Goal: Entertainment & Leisure: Consume media (video, audio)

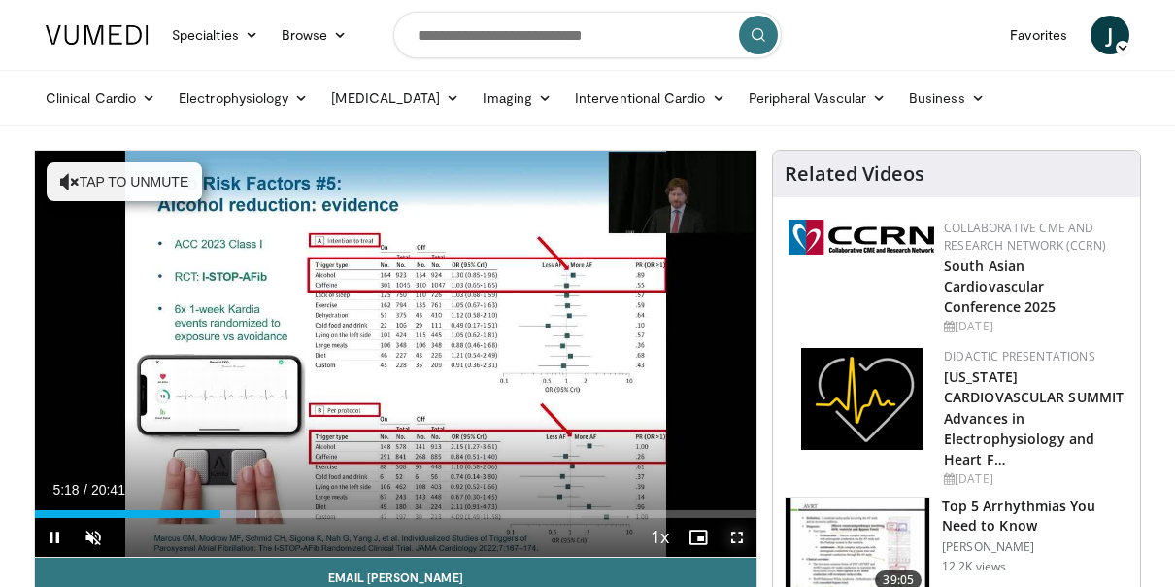
click at [737, 531] on span "Video Player" at bounding box center [737, 537] width 39 height 39
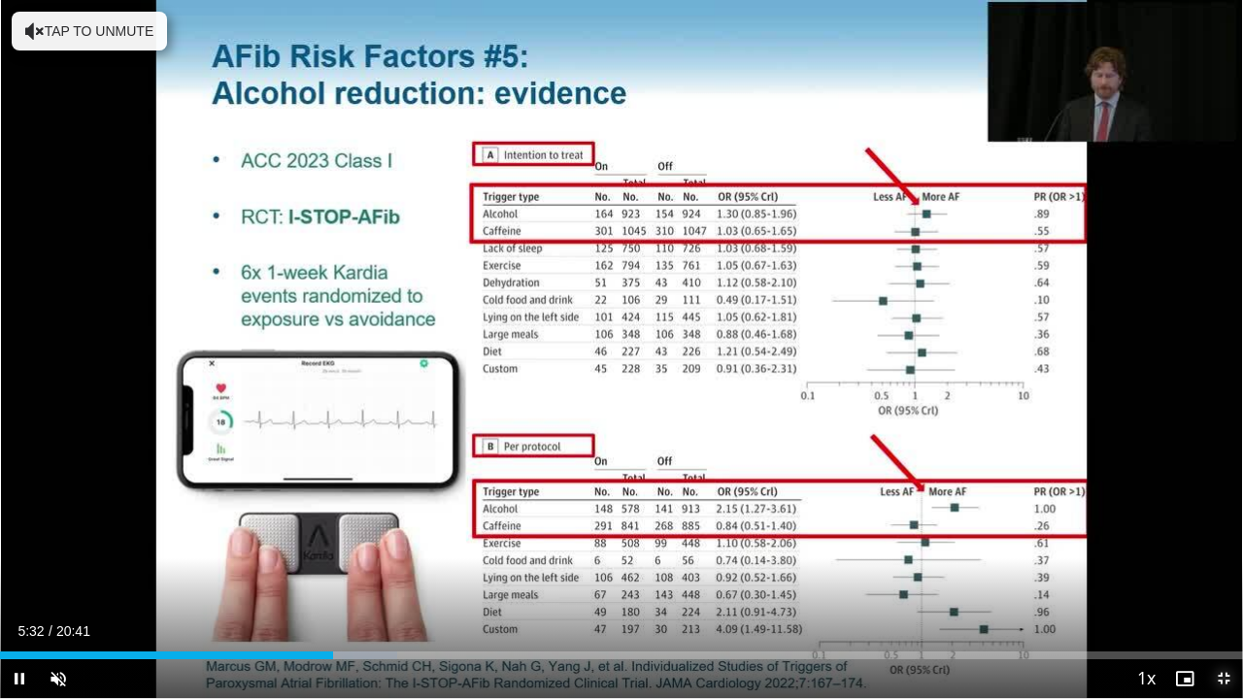
click at [1174, 586] on span "Video Player" at bounding box center [1223, 678] width 39 height 39
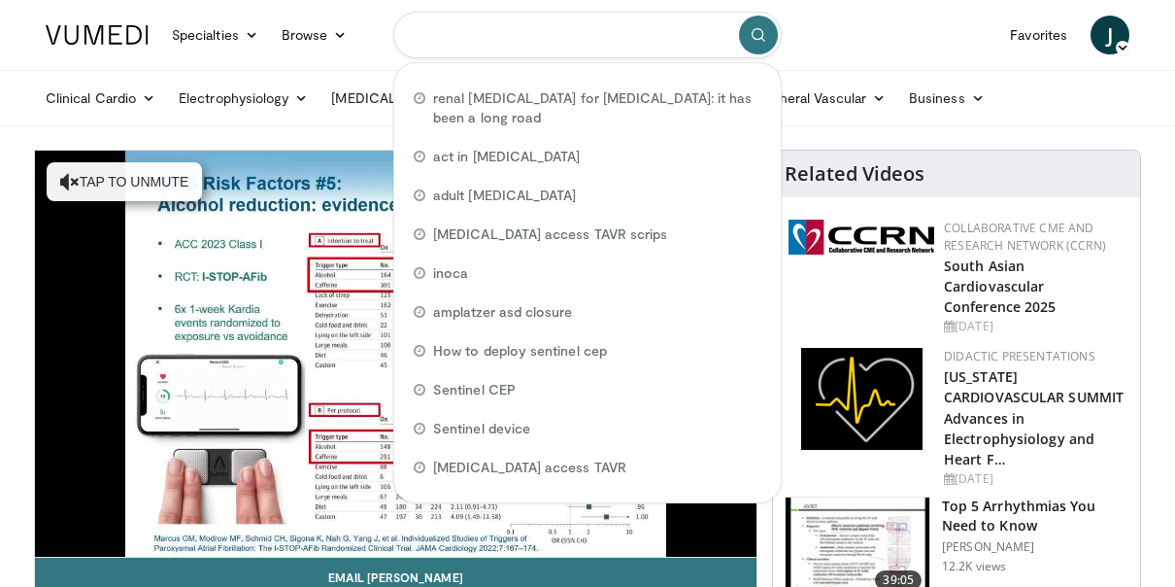
click at [451, 34] on input "Search topics, interventions" at bounding box center [587, 35] width 388 height 47
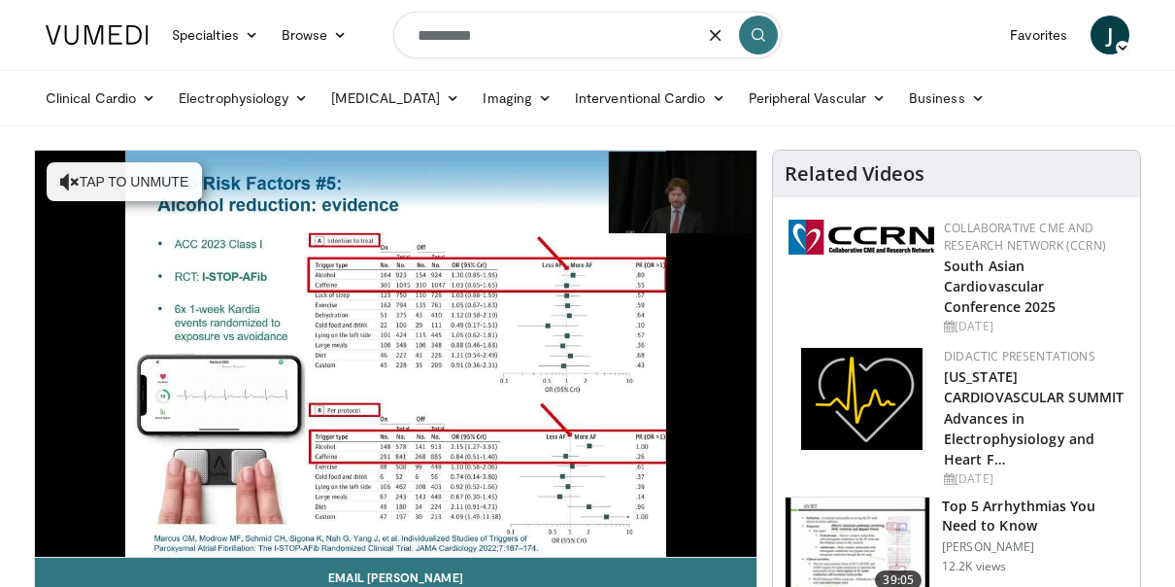
type input "*********"
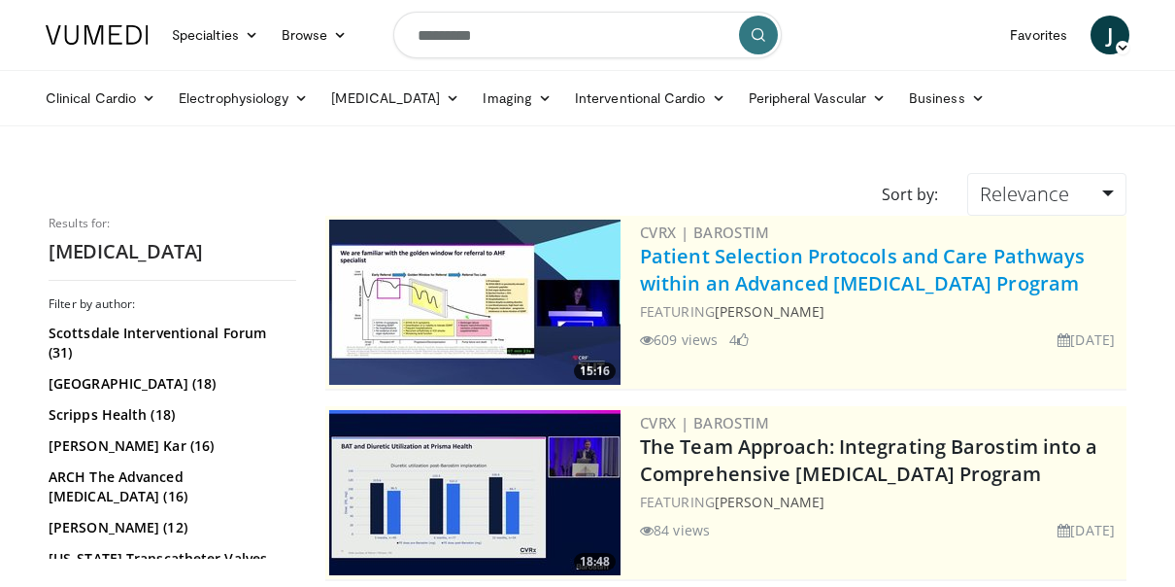
click at [683, 278] on link "Patient Selection Protocols and Care Pathways within an Advanced Heart Failure …" at bounding box center [863, 269] width 446 height 53
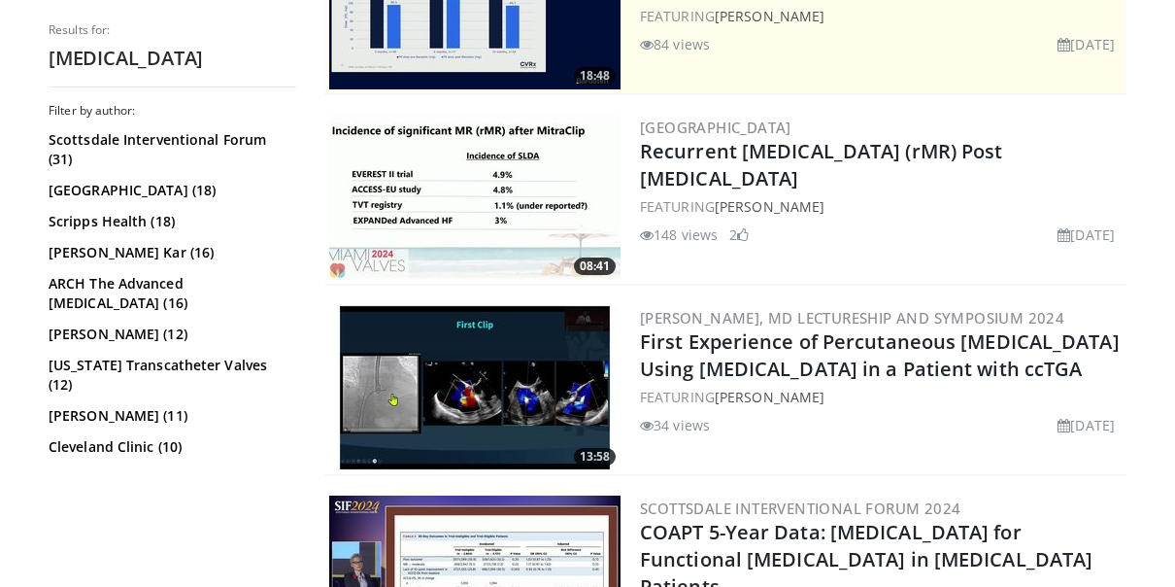
scroll to position [583, 0]
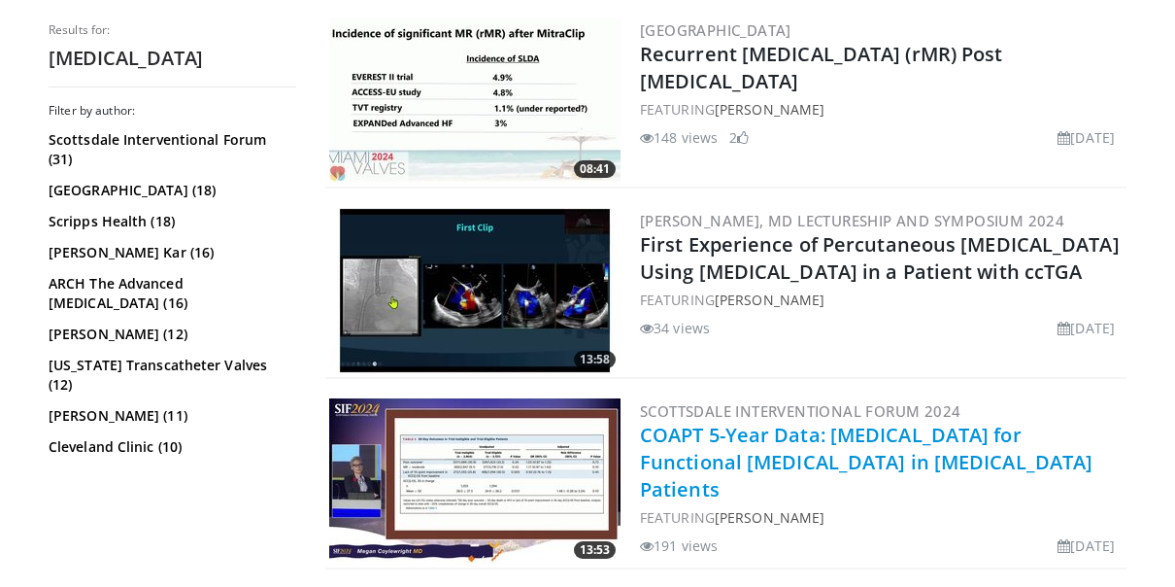
click at [677, 455] on link "COAPT 5-Year Data: [MEDICAL_DATA] for Functional [MEDICAL_DATA] in [MEDICAL_DAT…" at bounding box center [866, 461] width 453 height 81
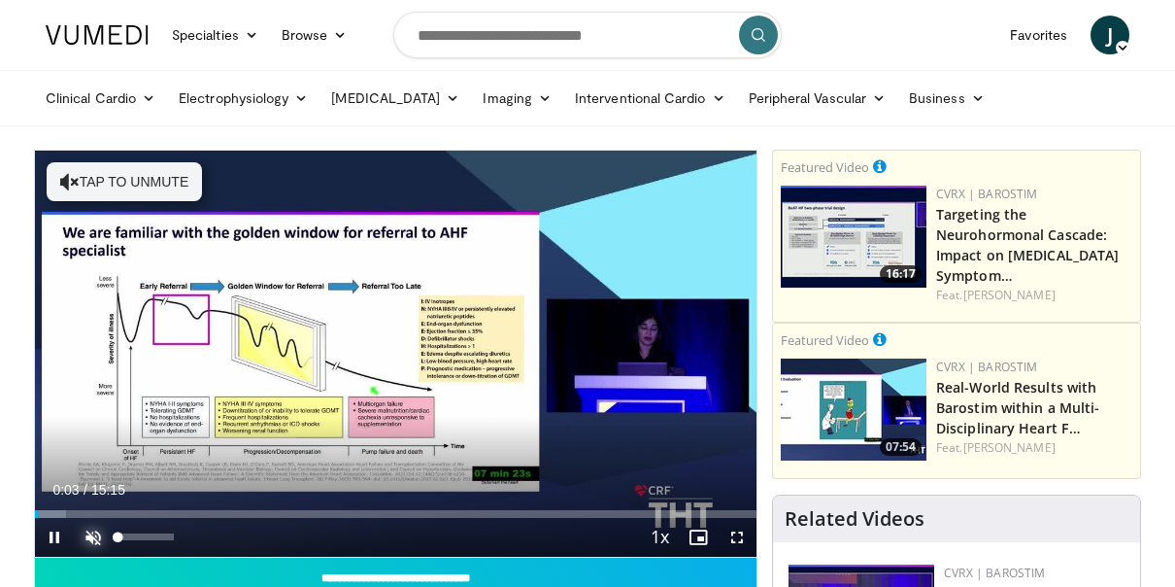
click at [92, 538] on span "Video Player" at bounding box center [93, 537] width 39 height 39
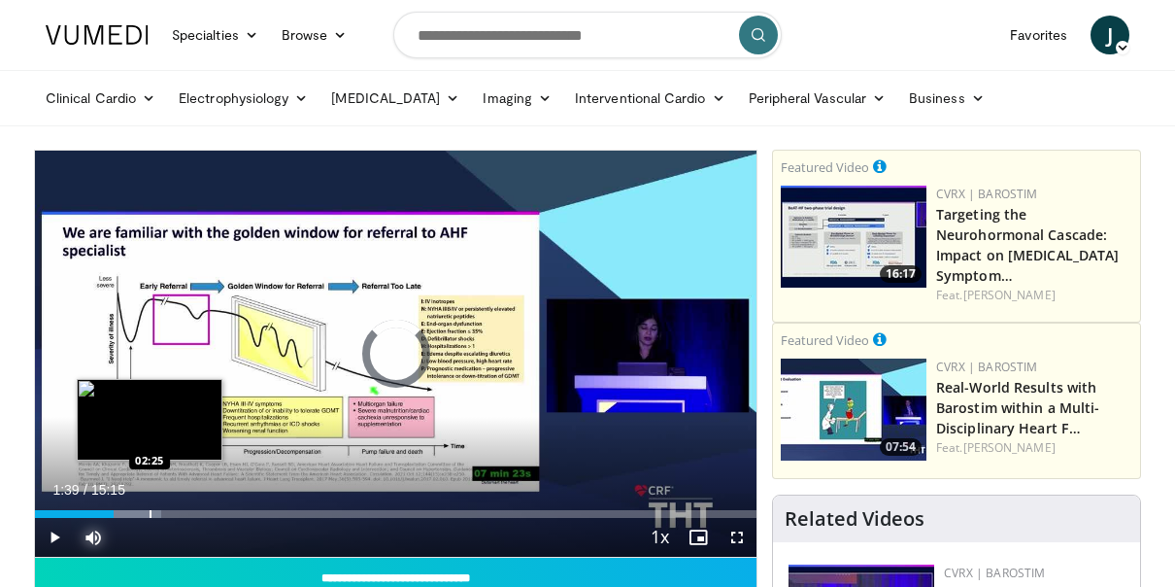
click at [150, 509] on div "Loaded : 17.49% 01:39 02:25" at bounding box center [396, 508] width 722 height 18
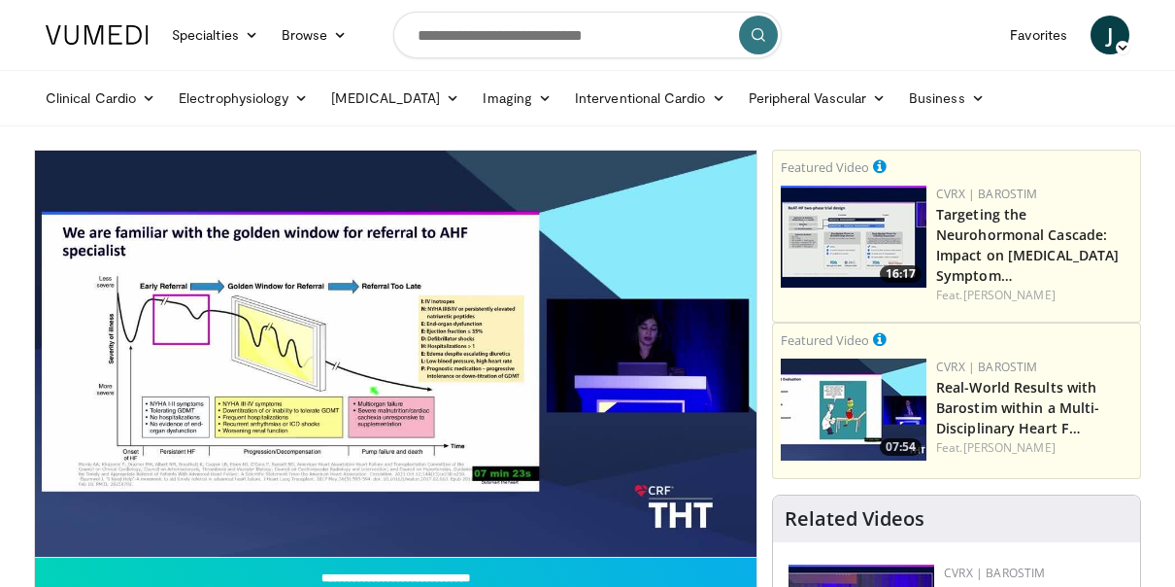
click at [166, 511] on video-js "**********" at bounding box center [396, 354] width 722 height 407
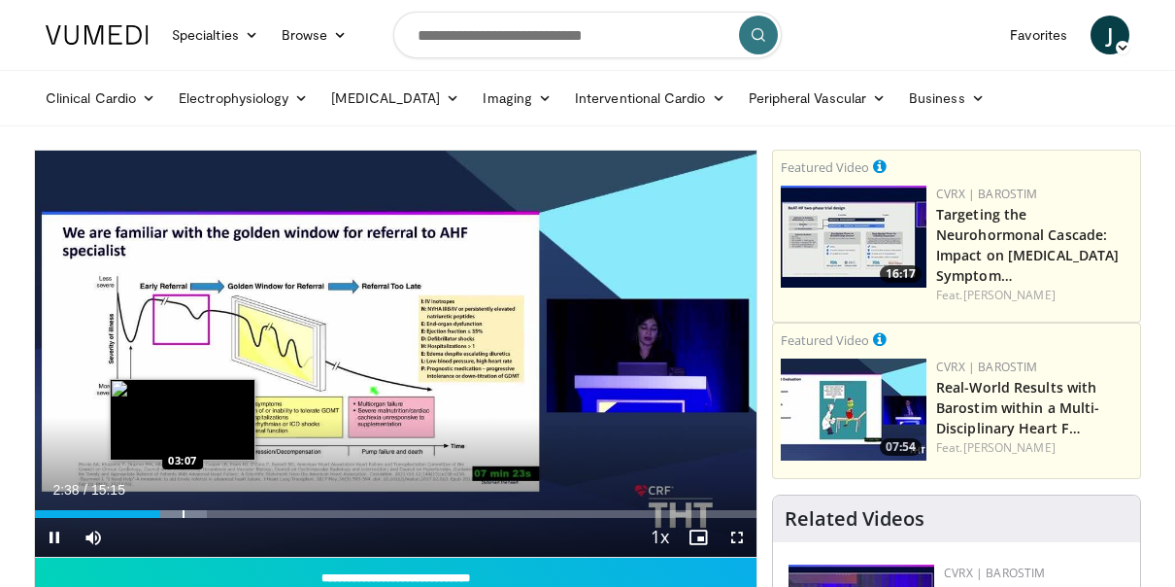
click at [183, 511] on div "Progress Bar" at bounding box center [184, 514] width 2 height 8
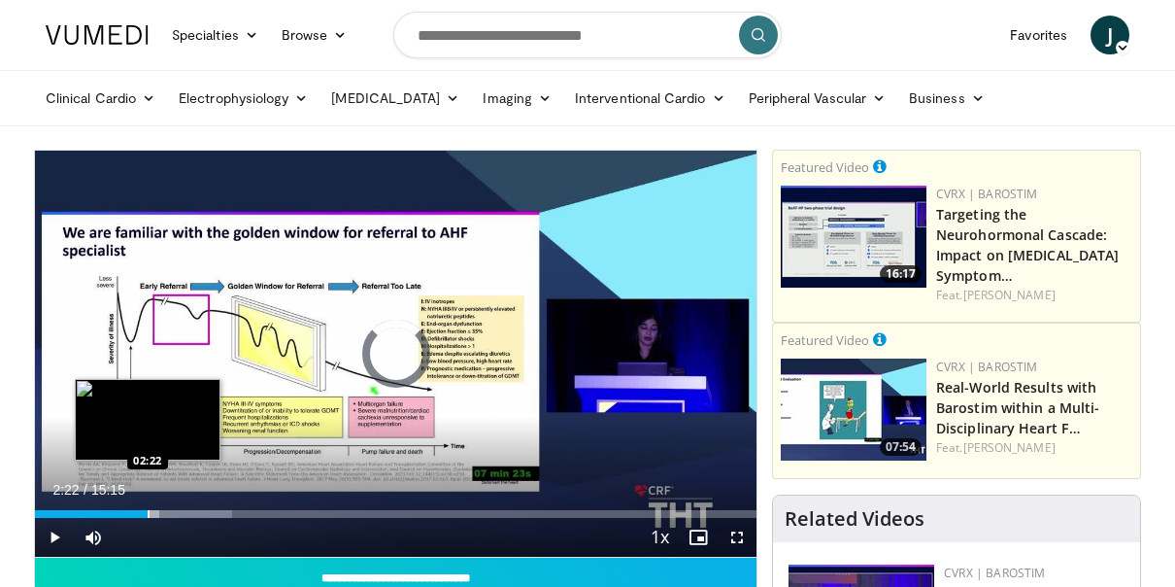
click at [148, 507] on div "Loaded : 27.33% 02:22 02:22" at bounding box center [396, 508] width 722 height 18
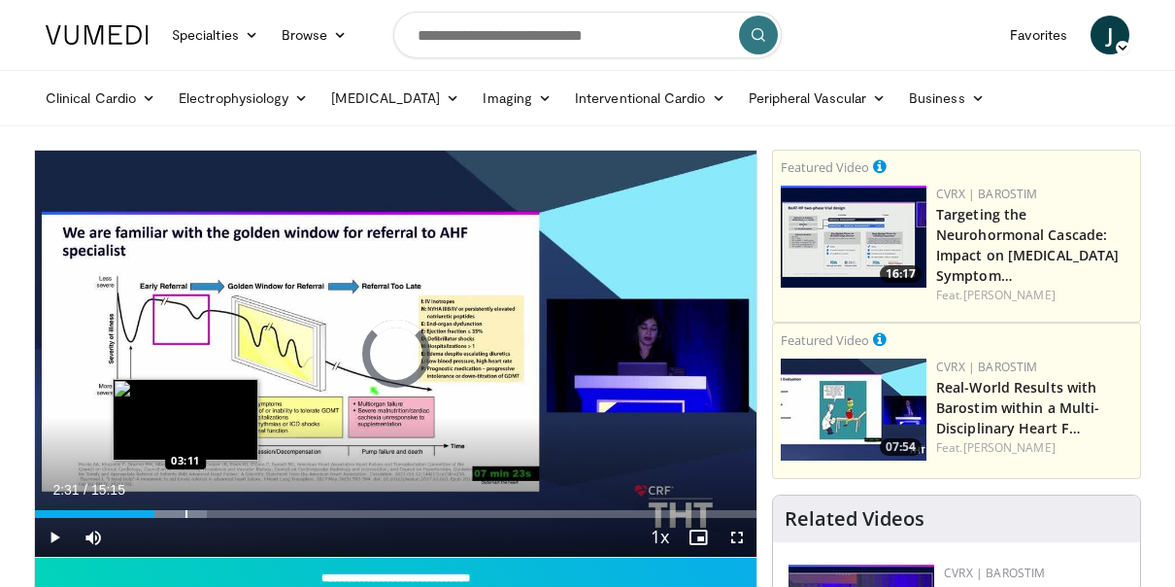
click at [185, 506] on div "Loaded : 23.82% 02:31 03:11" at bounding box center [396, 508] width 722 height 18
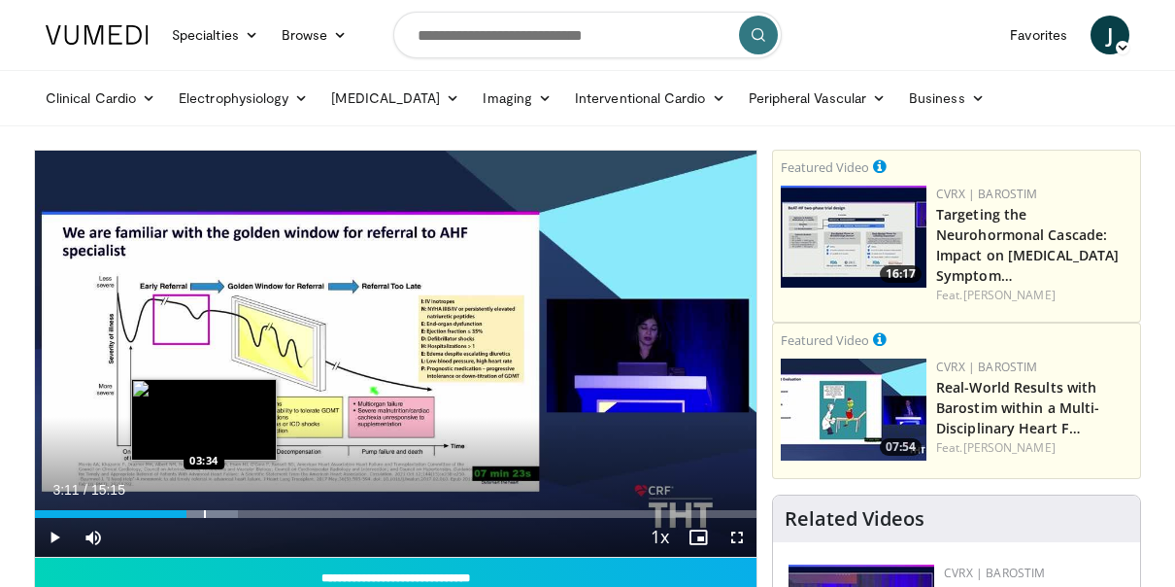
click at [204, 510] on div "Progress Bar" at bounding box center [205, 514] width 2 height 8
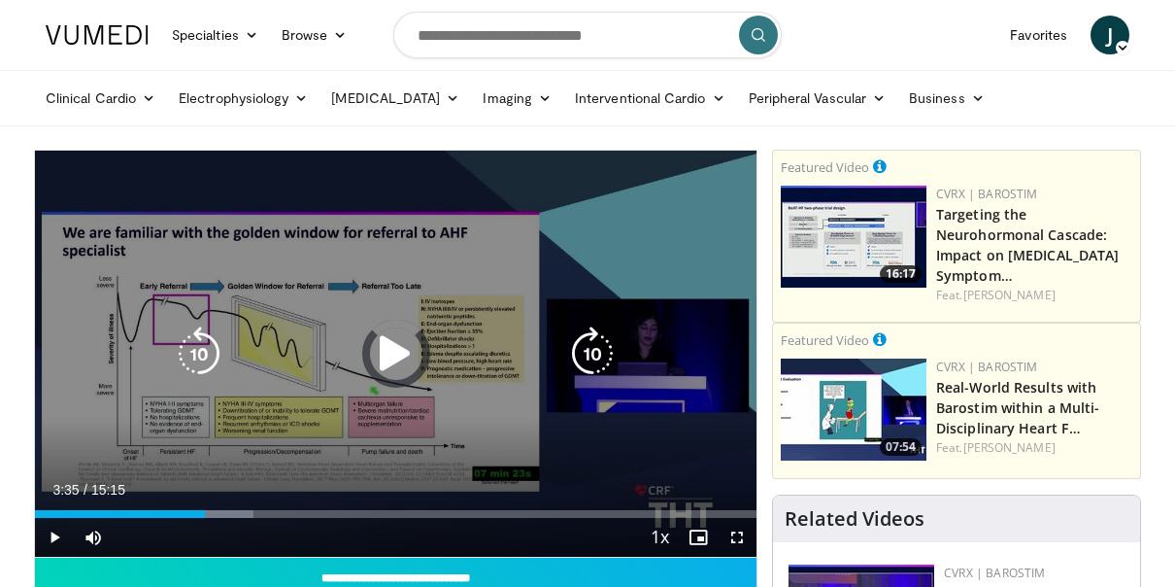
click at [209, 508] on div "Loaded : 30.32% 03:35 03:39" at bounding box center [396, 508] width 722 height 18
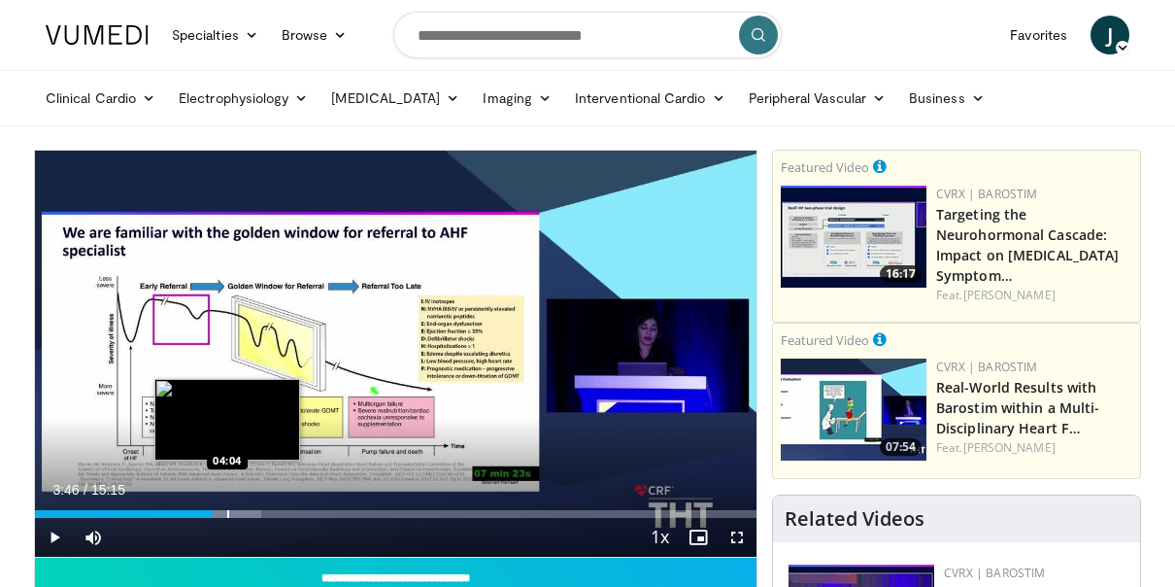
click at [227, 510] on div "Progress Bar" at bounding box center [228, 514] width 2 height 8
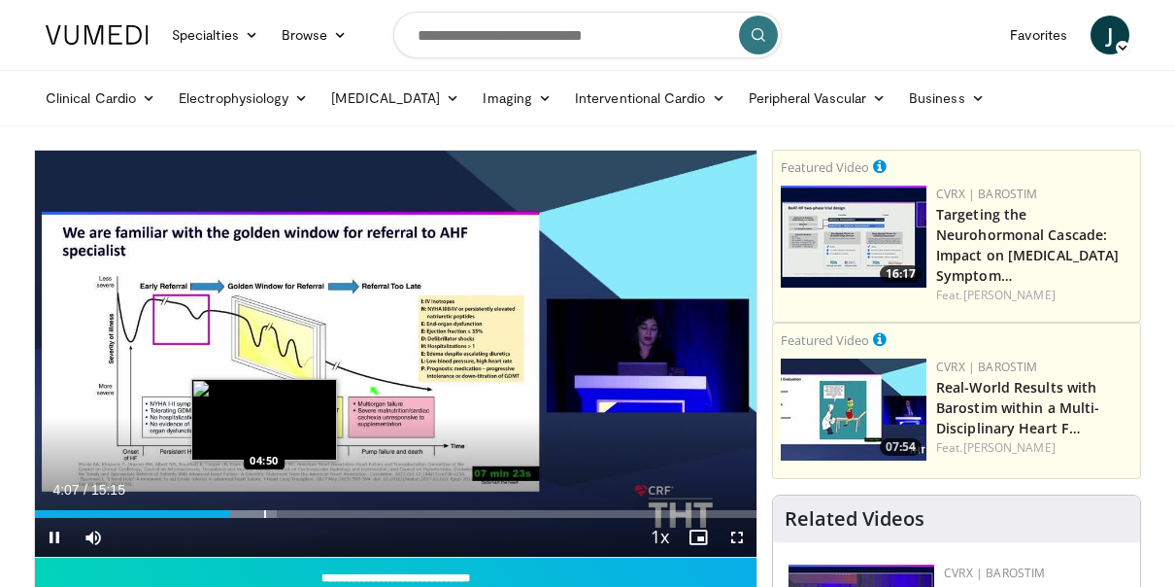
click at [264, 512] on div "Progress Bar" at bounding box center [265, 514] width 2 height 8
click at [273, 511] on div "Progress Bar" at bounding box center [274, 514] width 2 height 8
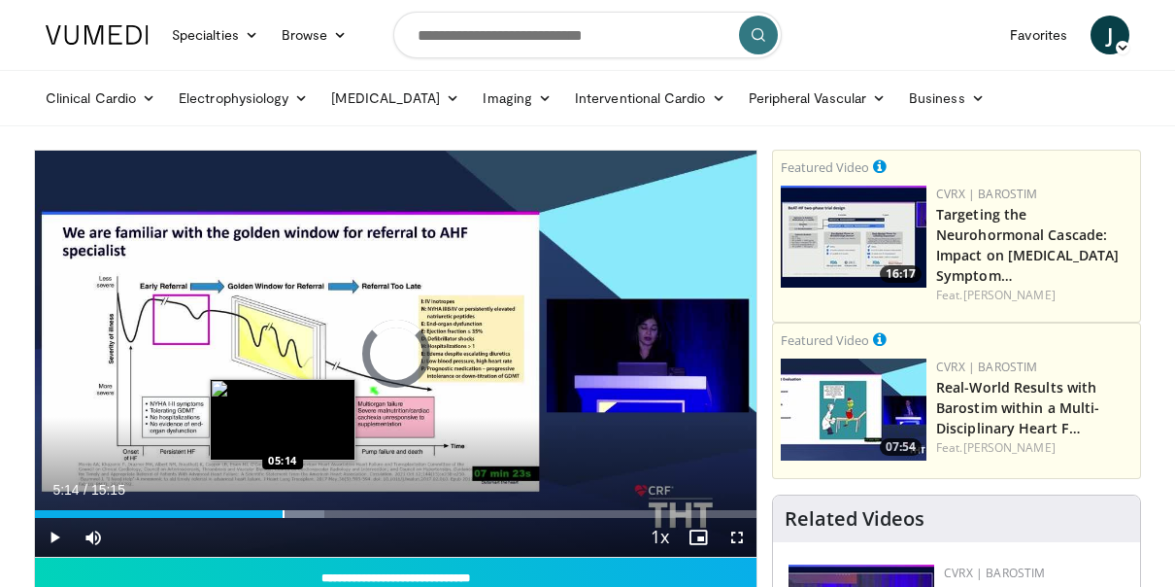
click at [283, 509] on div "Loaded : 40.07% 05:03 05:14" at bounding box center [396, 508] width 722 height 18
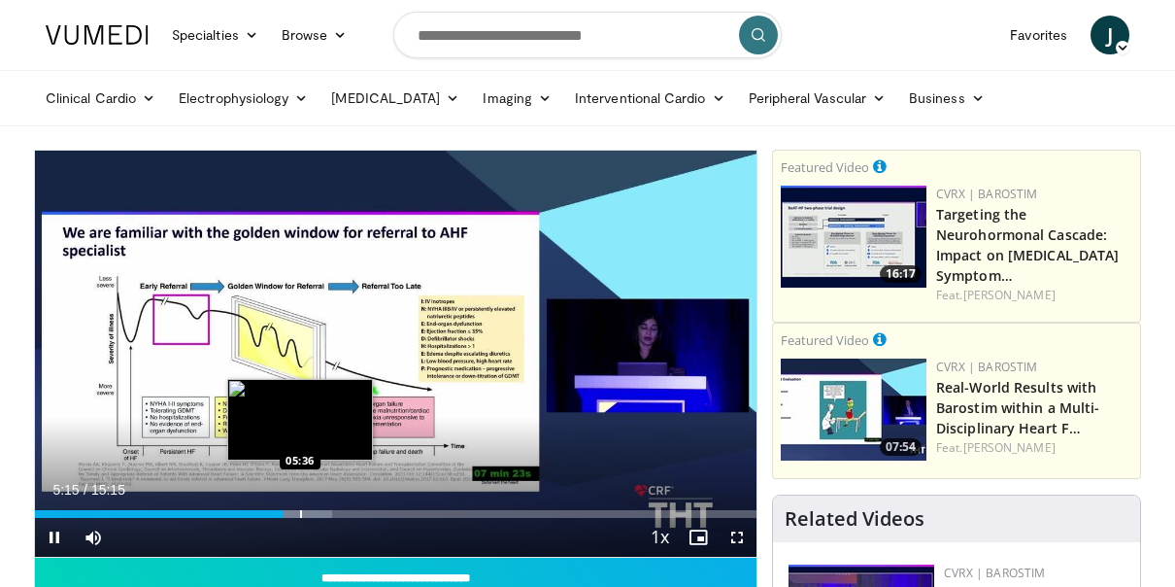
click at [300, 505] on div "Loaded : 41.16% 05:15 05:36" at bounding box center [396, 508] width 722 height 18
click at [322, 509] on div "Loaded : 43.32% 05:37 06:04" at bounding box center [396, 508] width 722 height 18
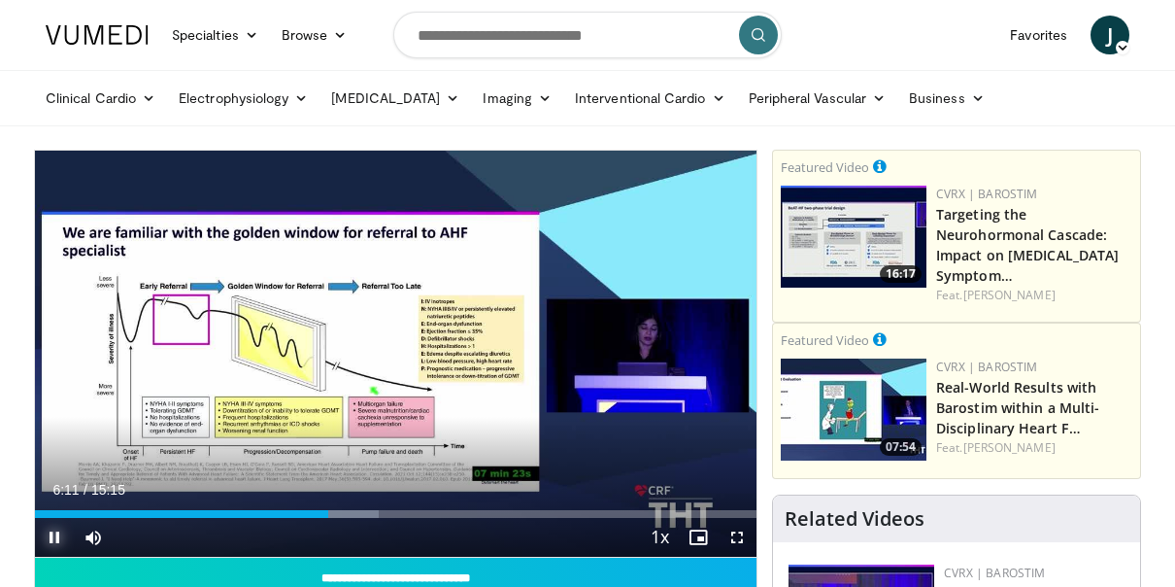
click at [46, 536] on span "Video Player" at bounding box center [54, 537] width 39 height 39
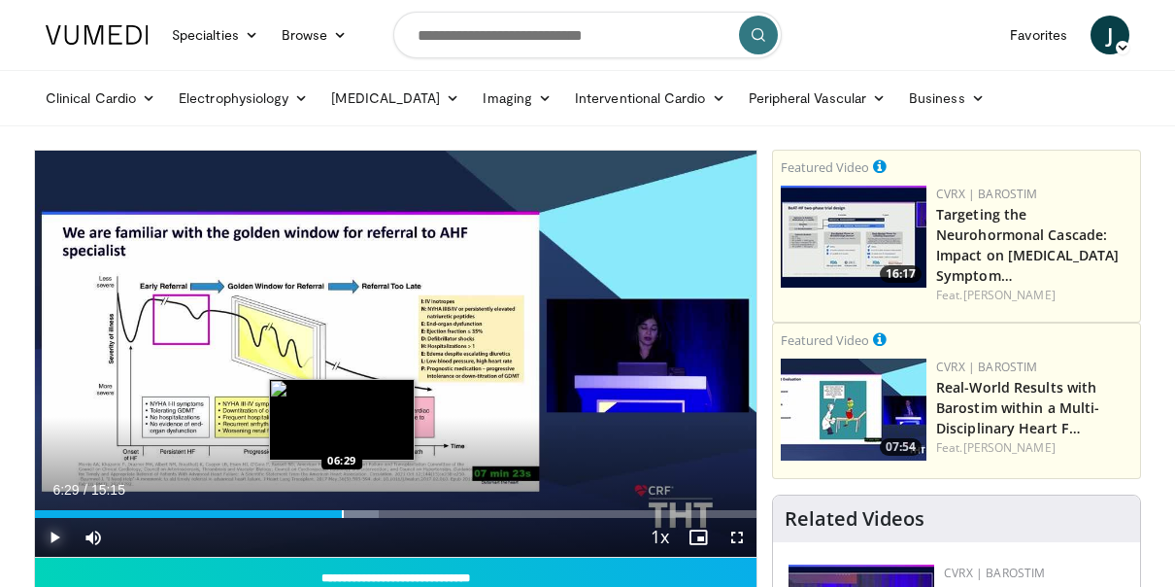
click at [342, 513] on div "Progress Bar" at bounding box center [343, 514] width 2 height 8
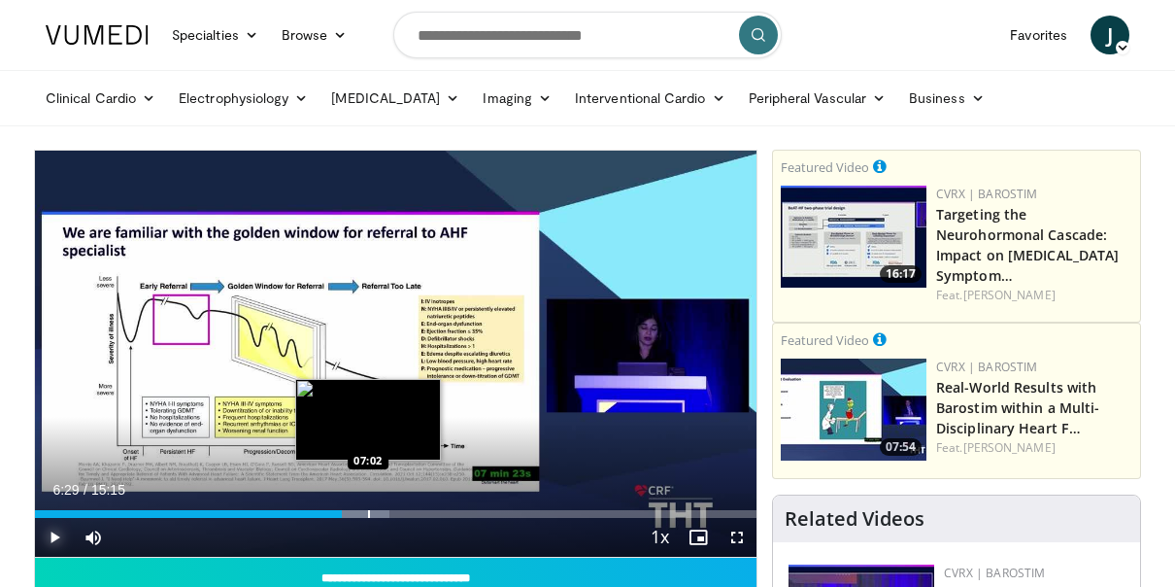
click at [368, 517] on div "Progress Bar" at bounding box center [369, 514] width 2 height 8
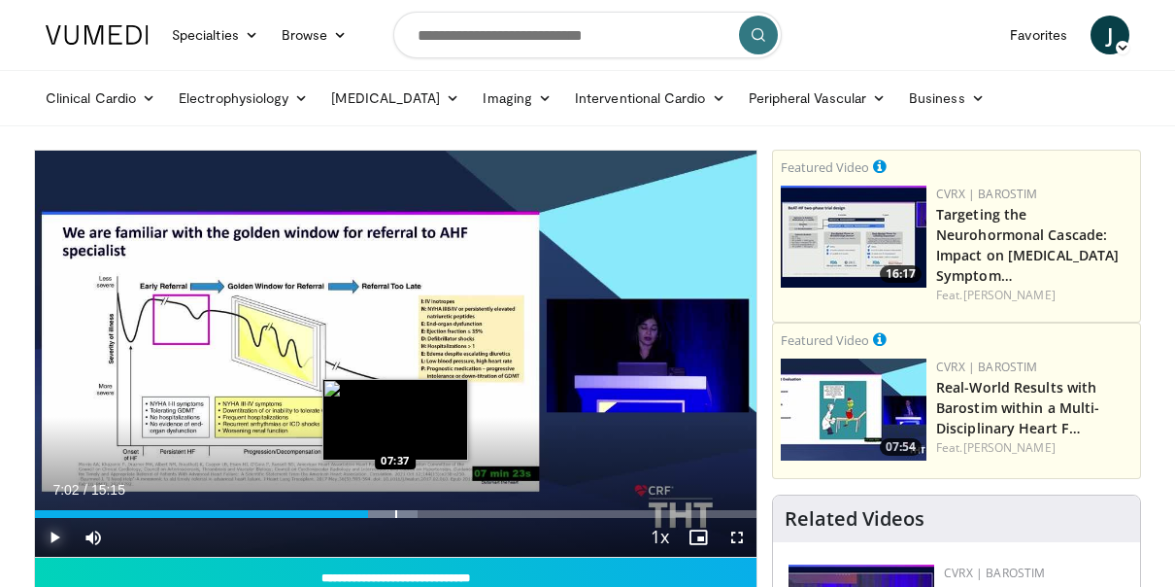
click at [395, 511] on div "Progress Bar" at bounding box center [396, 514] width 2 height 8
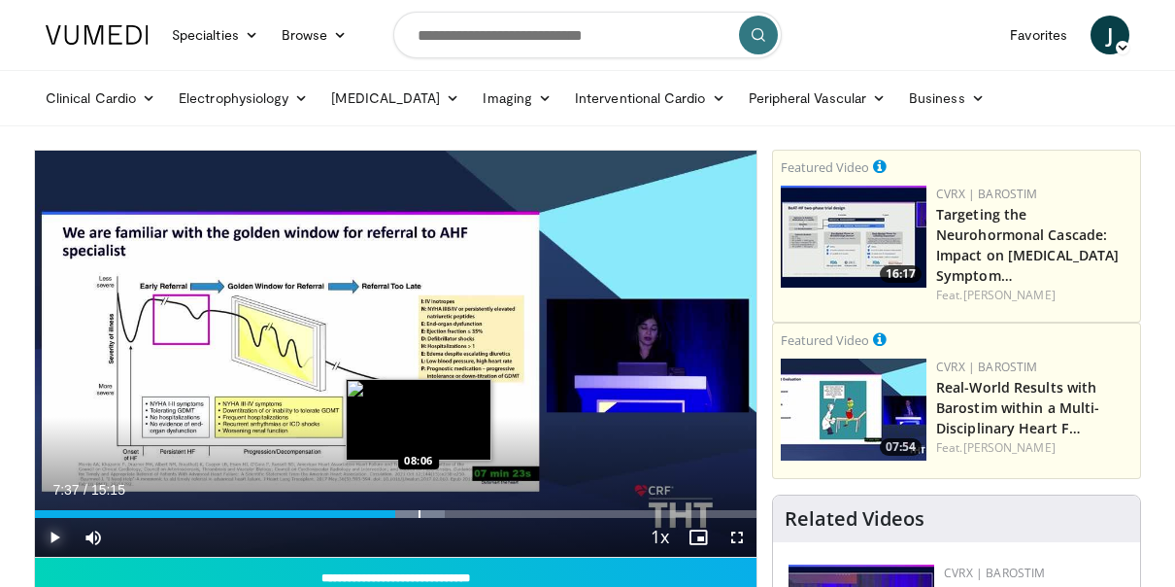
click at [419, 510] on div "Progress Bar" at bounding box center [420, 514] width 2 height 8
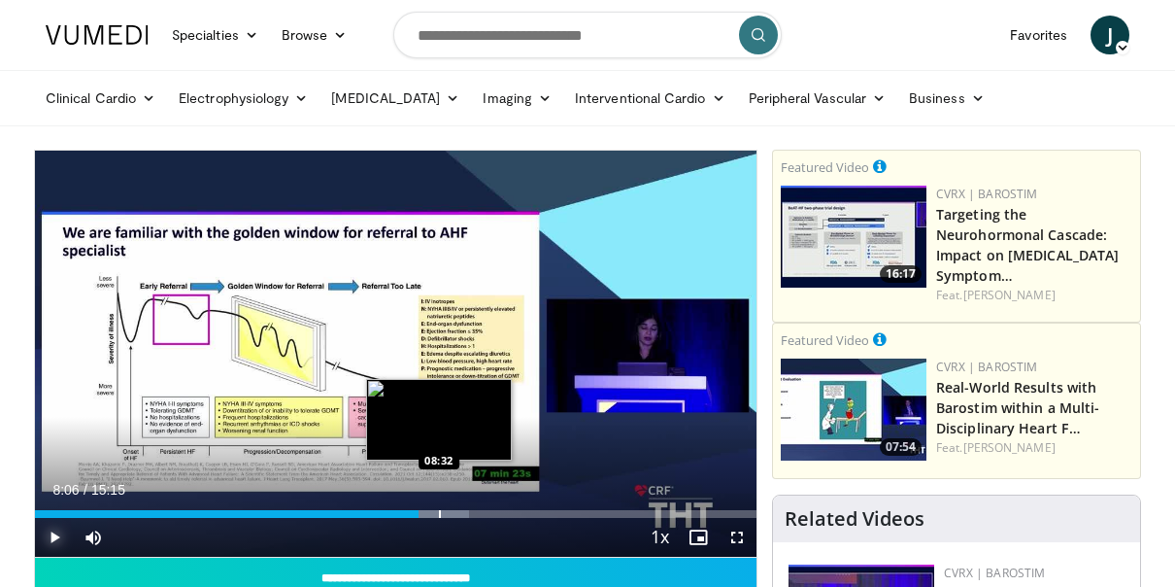
click at [439, 508] on div "Loaded : 60.12% 08:06 08:32" at bounding box center [396, 508] width 722 height 18
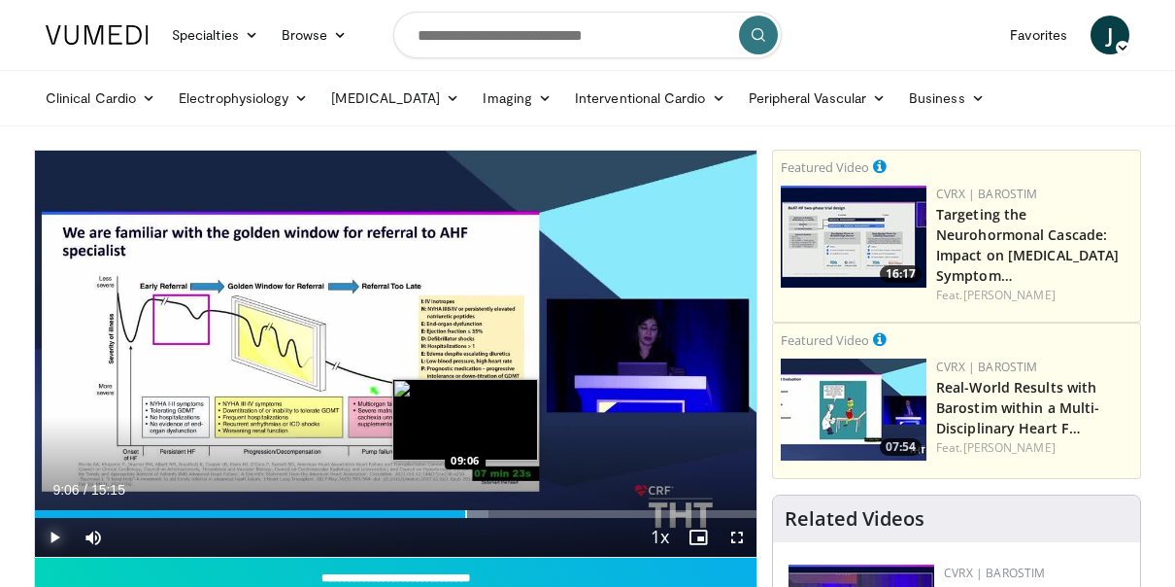
click at [465, 510] on div "Progress Bar" at bounding box center [466, 514] width 2 height 8
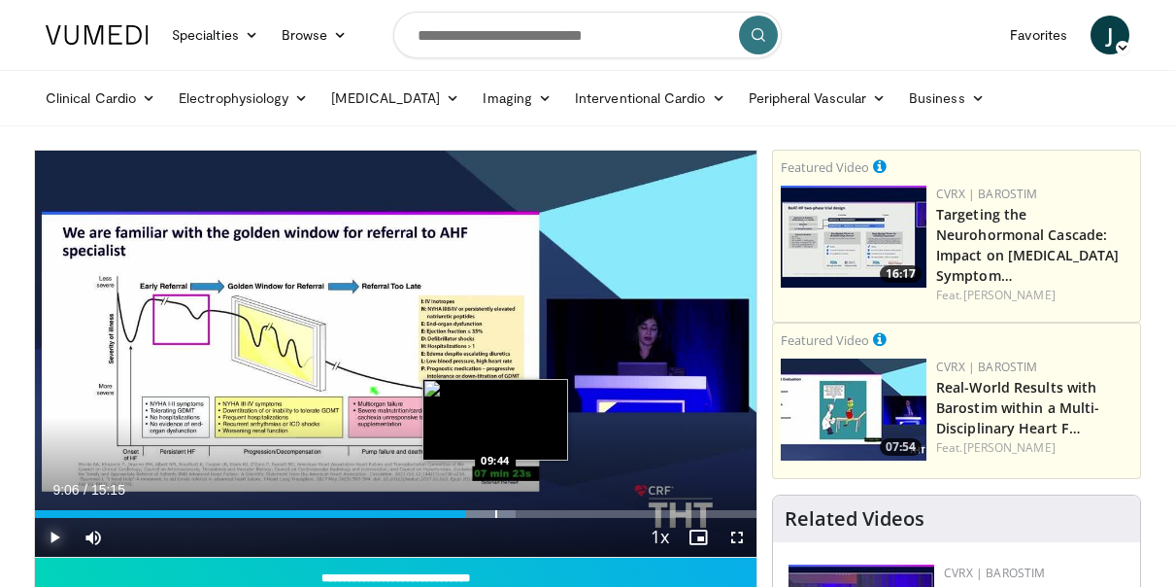
click at [495, 516] on div "Progress Bar" at bounding box center [496, 514] width 2 height 8
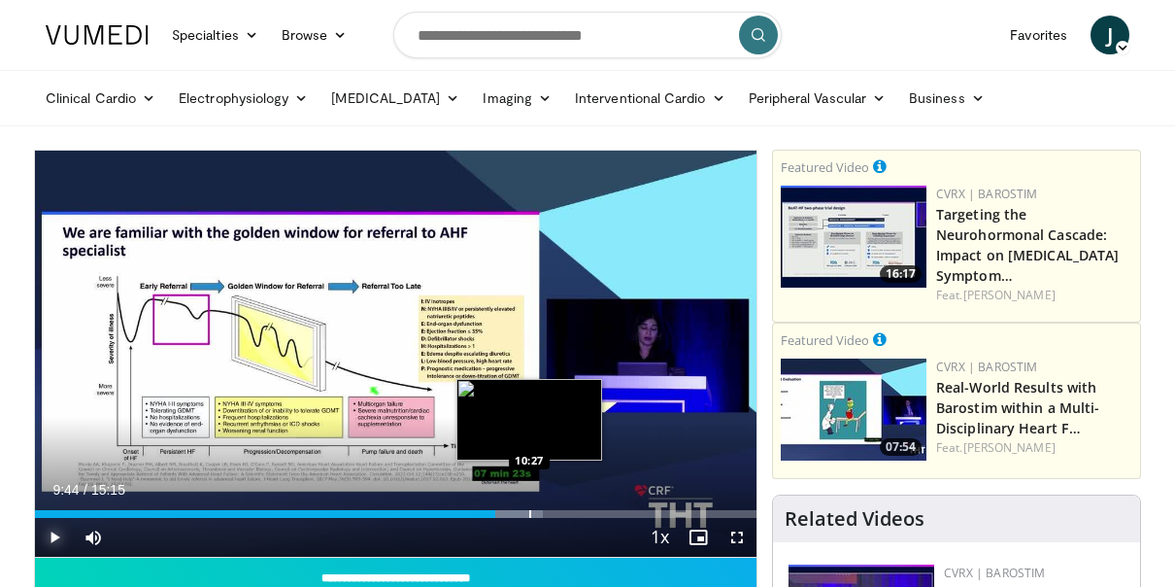
click at [529, 515] on div "Progress Bar" at bounding box center [530, 514] width 2 height 8
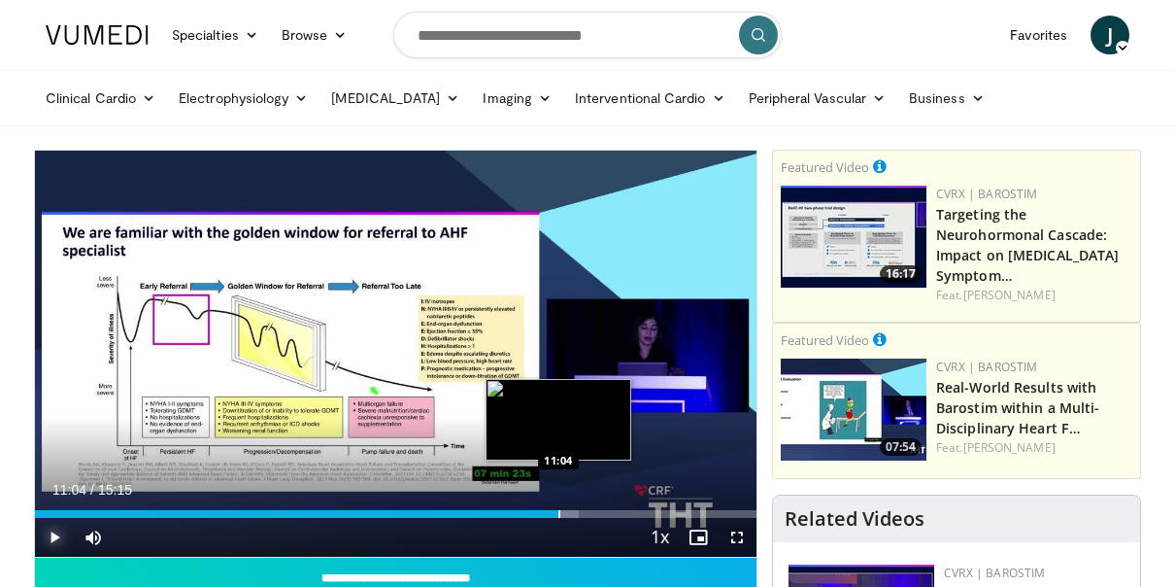
click at [558, 511] on div "Progress Bar" at bounding box center [559, 514] width 2 height 8
click at [574, 512] on div "Progress Bar" at bounding box center [575, 514] width 2 height 8
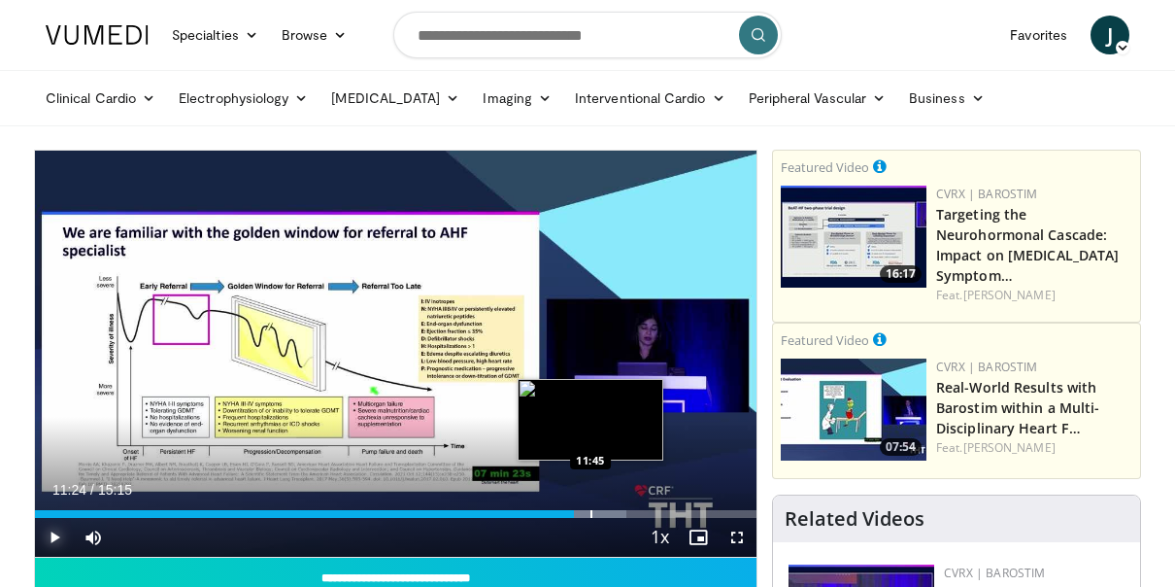
click at [590, 511] on div "Progress Bar" at bounding box center [591, 514] width 2 height 8
click at [605, 506] on div "Loaded : 84.17% 11:45 12:03" at bounding box center [396, 508] width 722 height 18
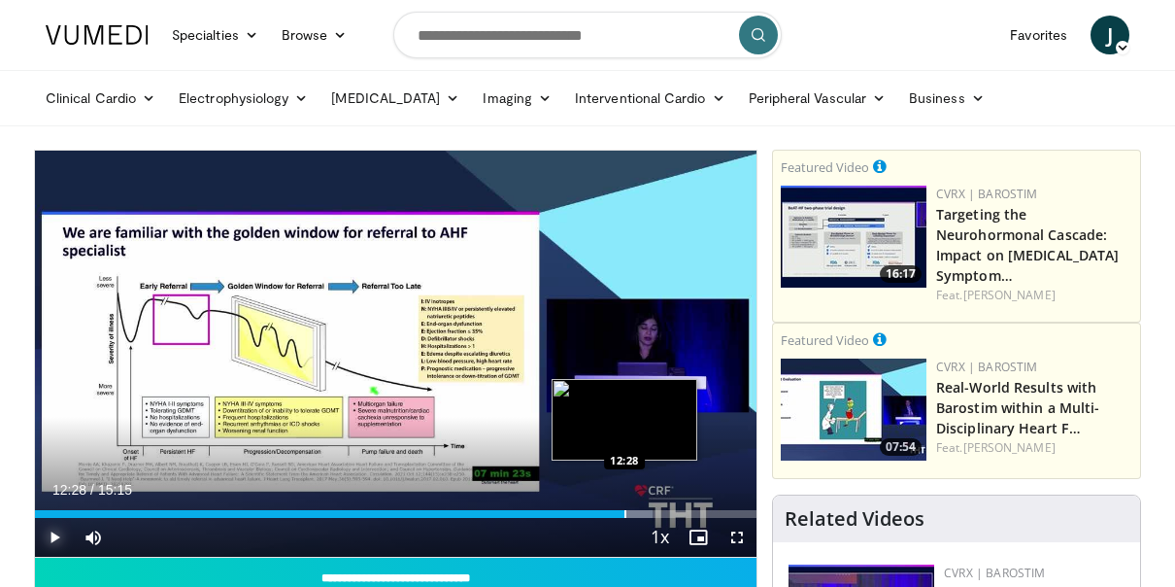
click at [624, 513] on div "Progress Bar" at bounding box center [625, 514] width 2 height 8
click at [634, 515] on div "Progress Bar" at bounding box center [635, 514] width 2 height 8
click at [646, 516] on div "Progress Bar" at bounding box center [647, 514] width 2 height 8
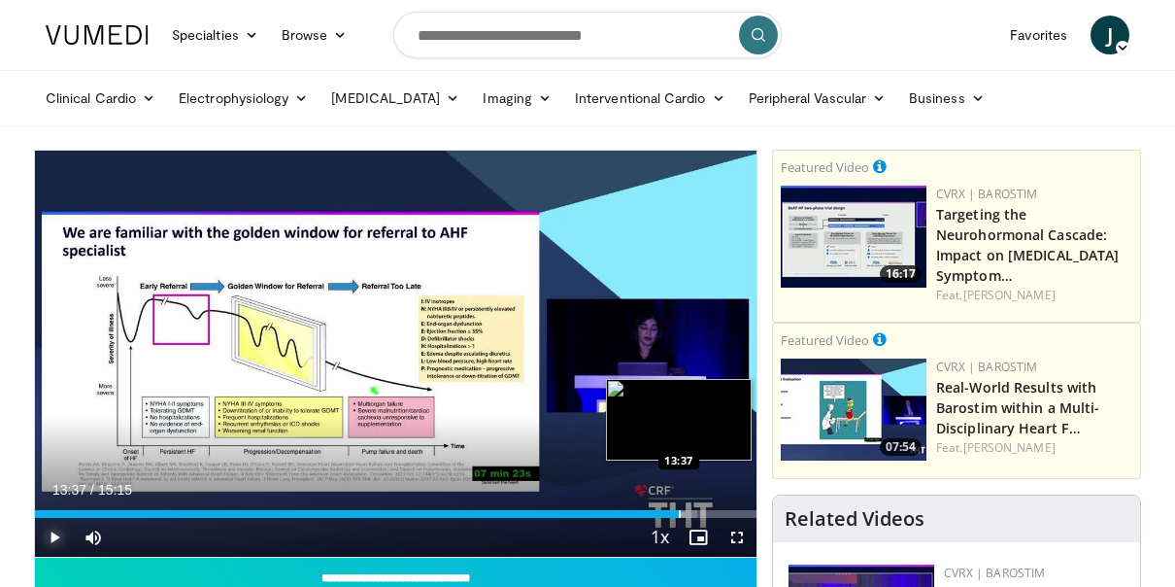
click at [679, 510] on div "Progress Bar" at bounding box center [680, 514] width 2 height 8
click at [692, 507] on div "Loaded : 96.19% 13:37 13:54" at bounding box center [396, 508] width 722 height 18
click at [710, 515] on div "Progress Bar" at bounding box center [711, 514] width 2 height 8
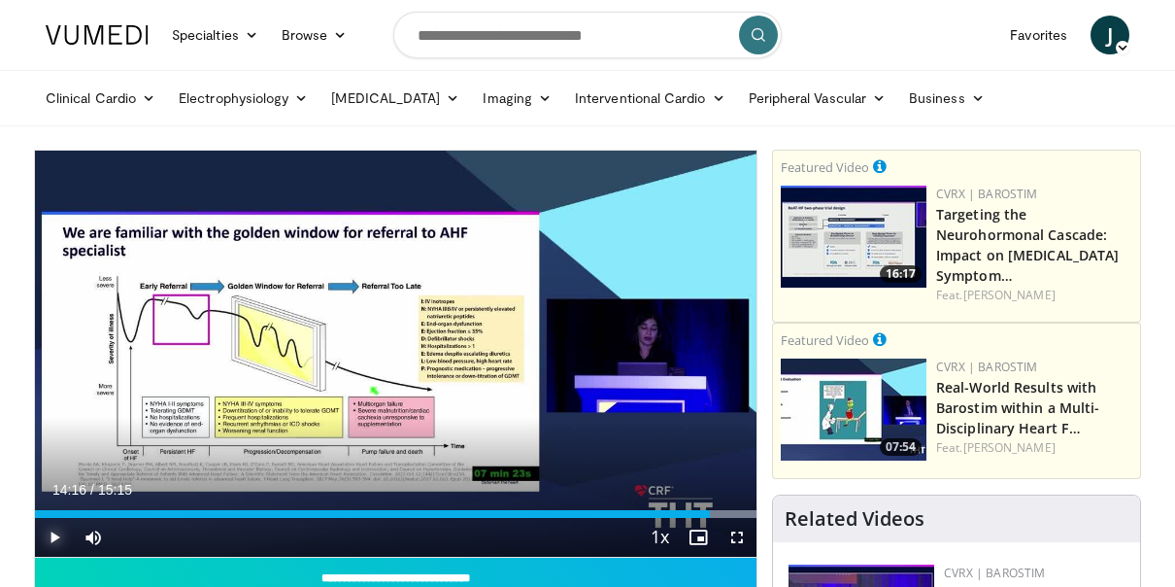
scroll to position [194, 0]
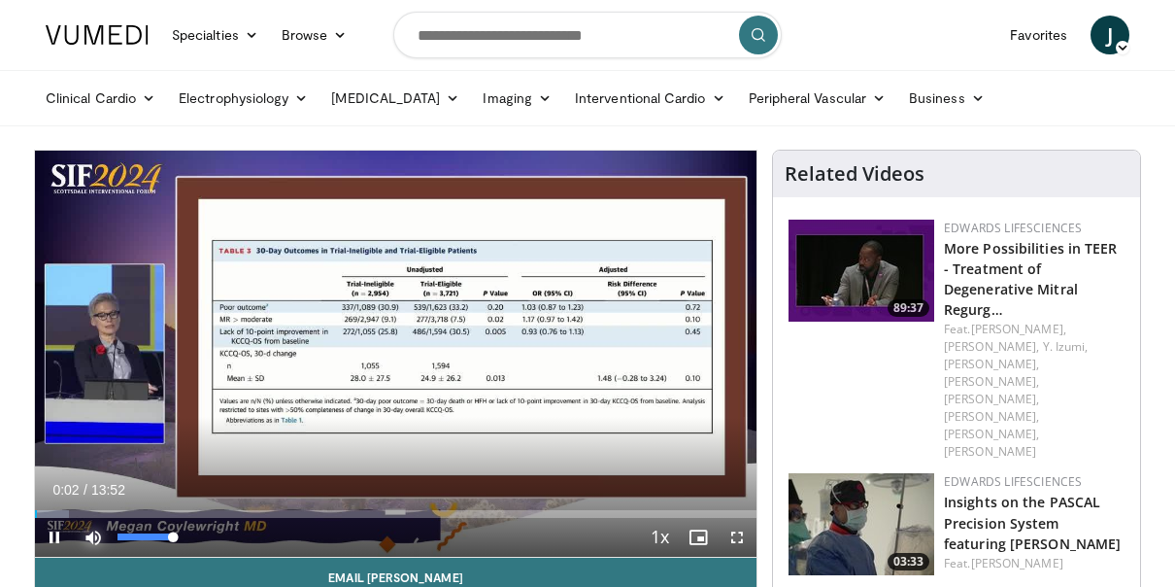
click at [91, 533] on span "Video Player" at bounding box center [93, 537] width 39 height 39
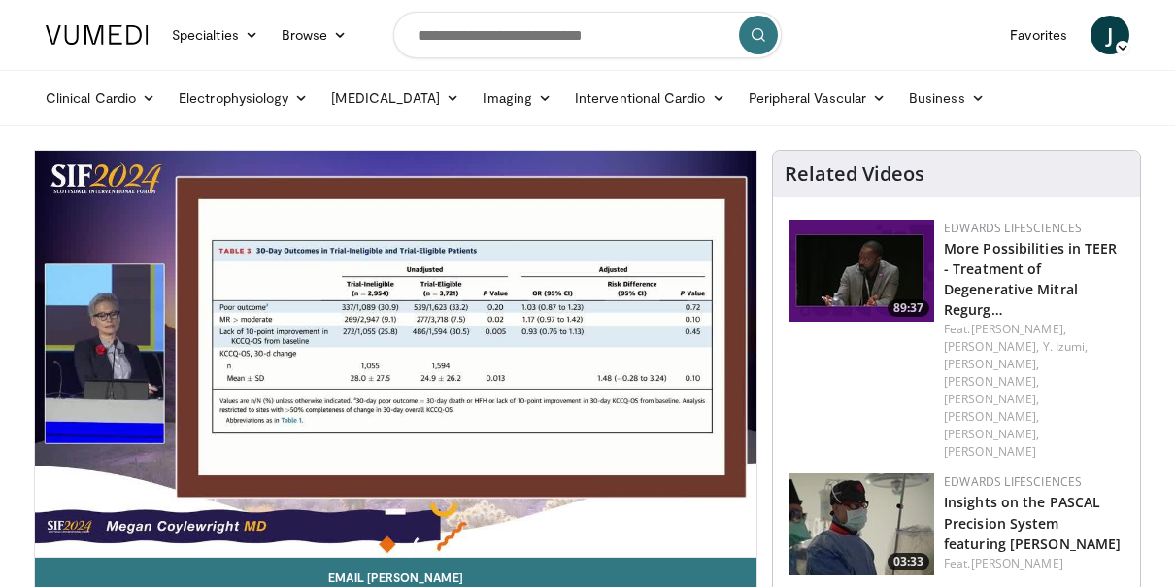
click at [91, 533] on div "10 seconds Tap to unmute" at bounding box center [396, 354] width 722 height 406
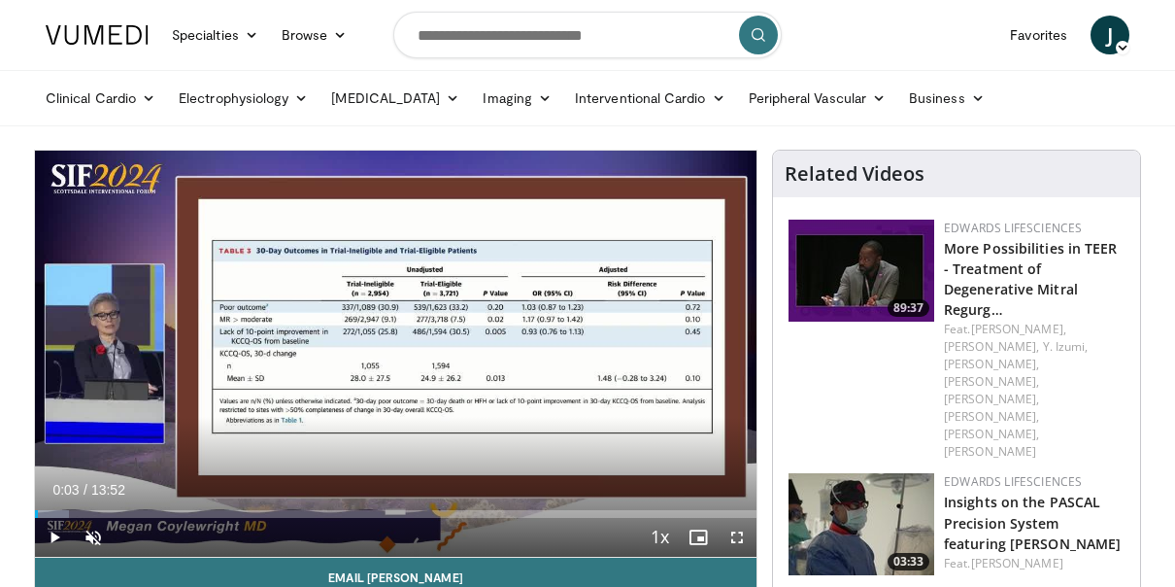
click at [1098, 375] on div "Feat. K. Hayashida, T. DIDIER, Y. Izumi, K. Yeo, M. Amaki, T. Geisler, S. Kubo,…" at bounding box center [1034, 390] width 181 height 140
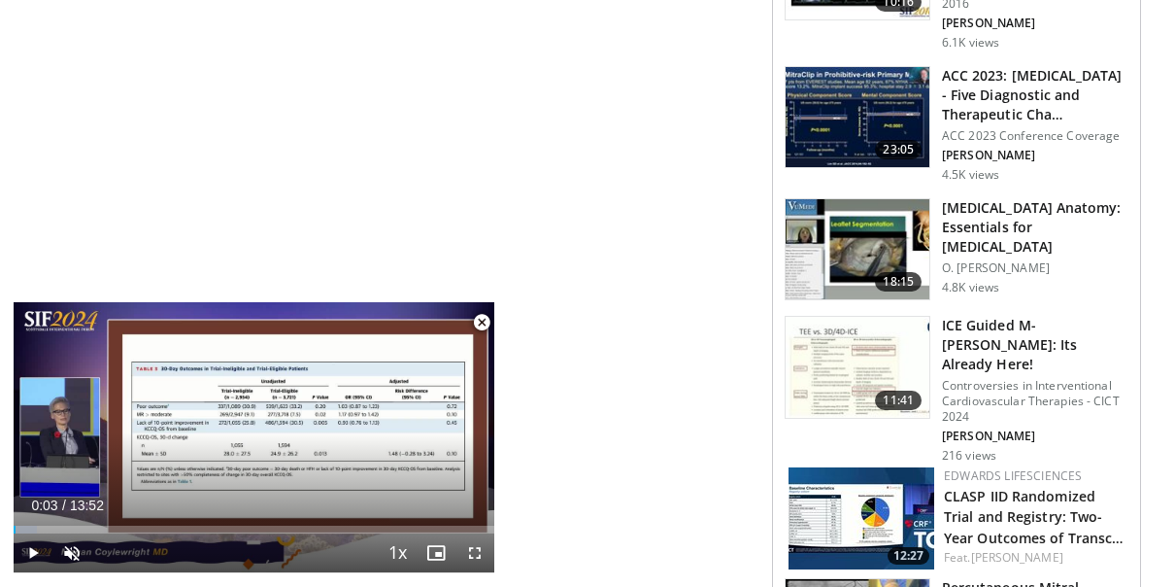
scroll to position [1360, 0]
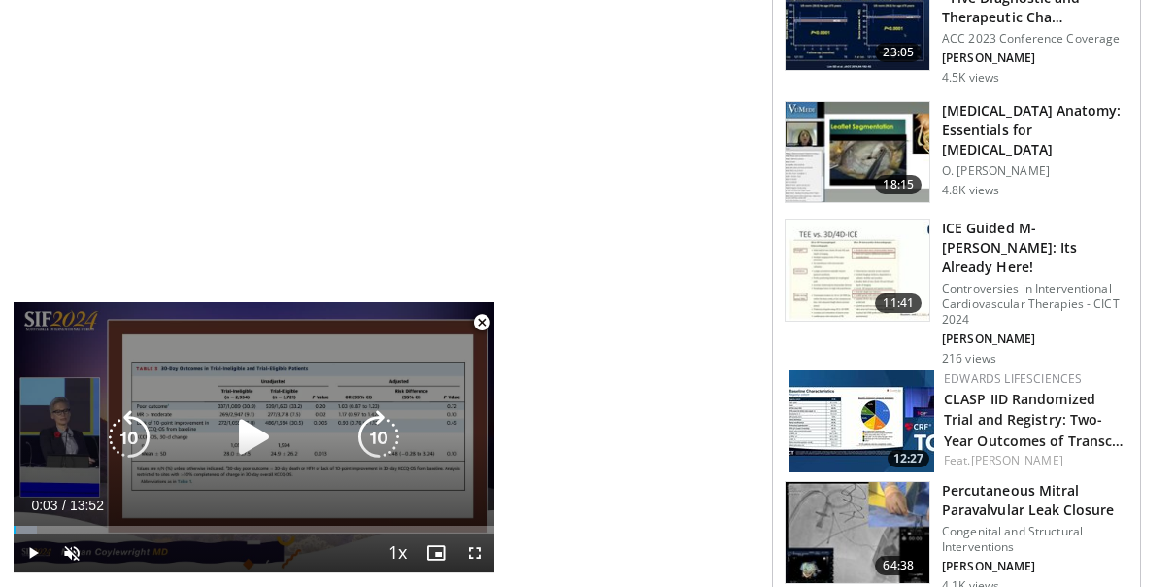
click at [243, 439] on icon "Video Player" at bounding box center [254, 437] width 54 height 54
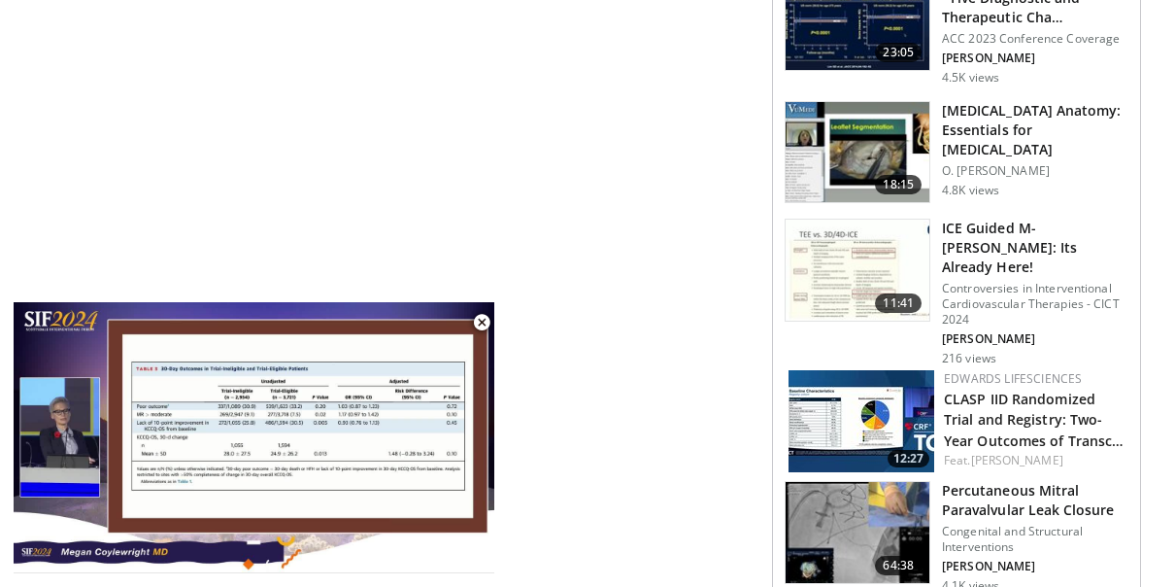
scroll to position [1457, 0]
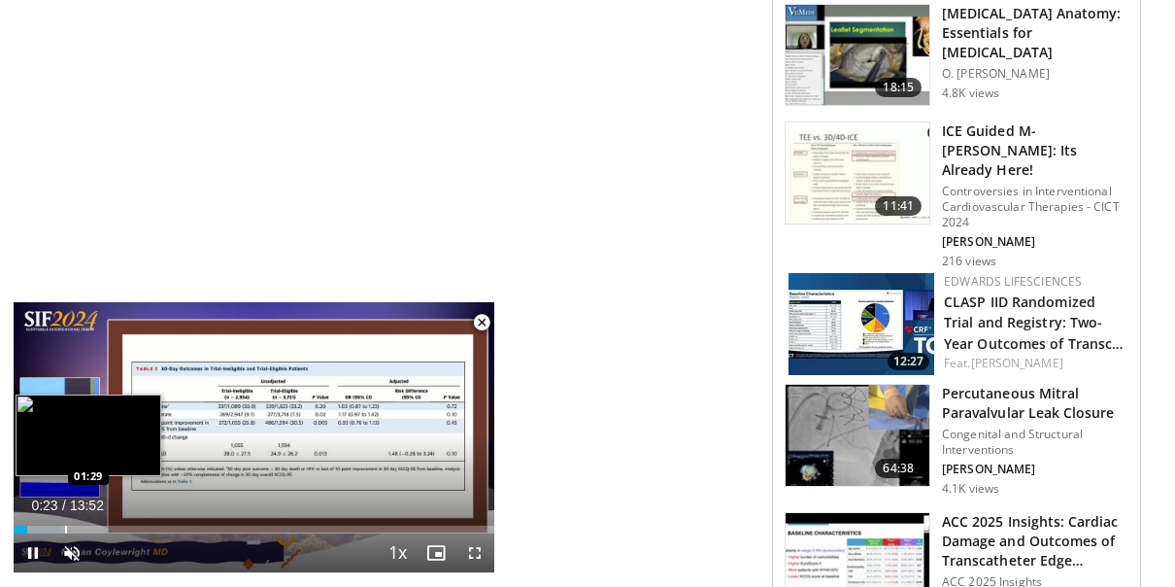
click at [65, 529] on div "Progress Bar" at bounding box center [66, 529] width 2 height 8
click at [76, 525] on div "Progress Bar" at bounding box center [77, 529] width 2 height 8
click at [81, 525] on div "Progress Bar" at bounding box center [82, 529] width 2 height 8
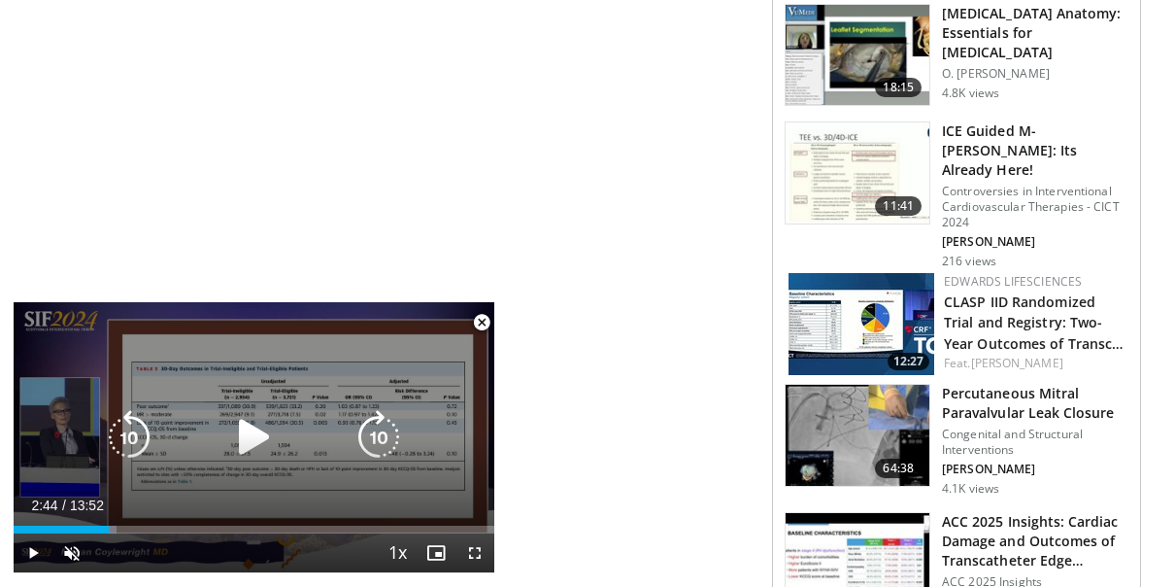
click at [109, 525] on div "Progress Bar" at bounding box center [89, 529] width 53 height 8
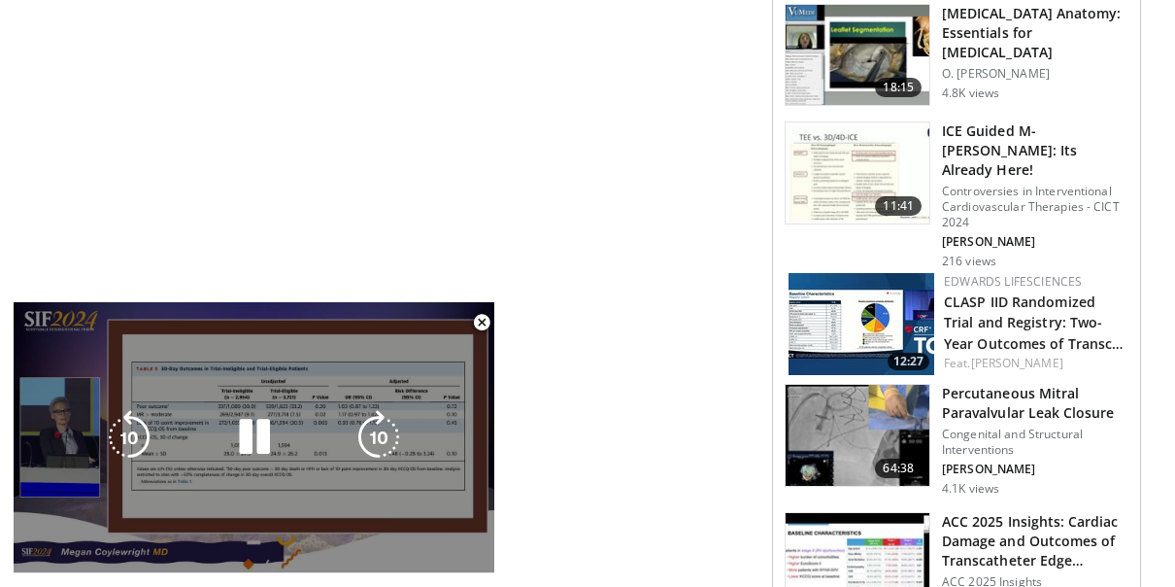
click at [477, 550] on video-js "**********" at bounding box center [254, 437] width 481 height 271
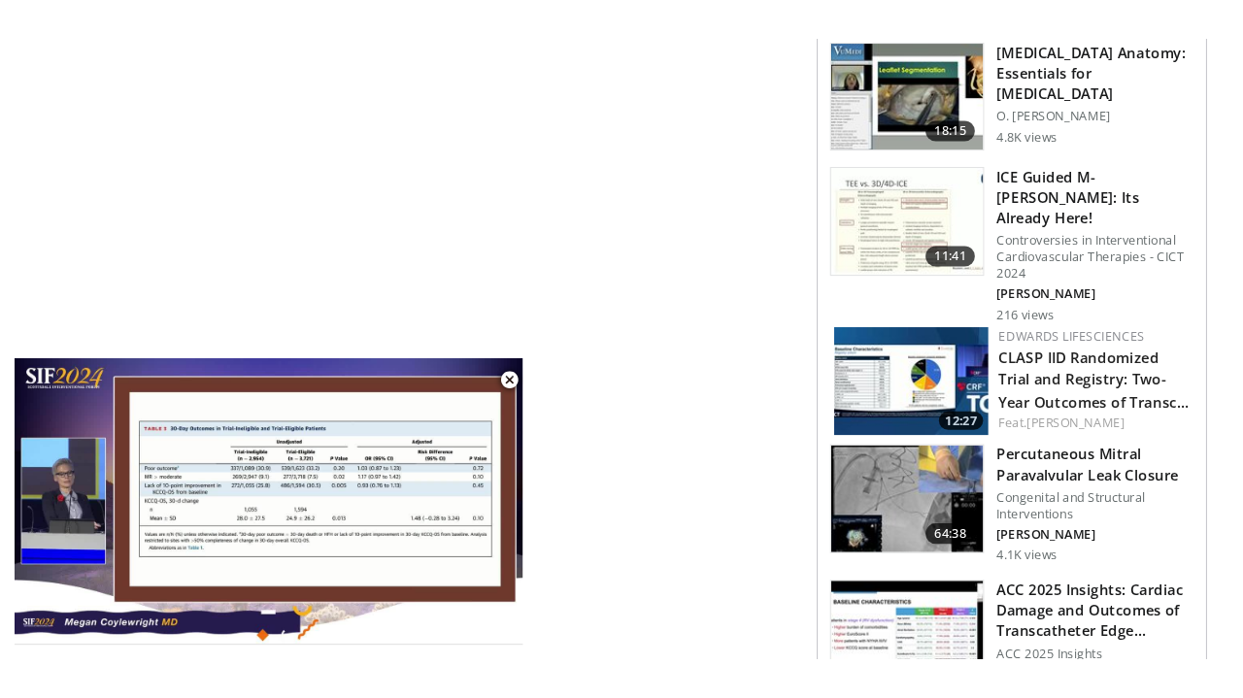
scroll to position [1554, 0]
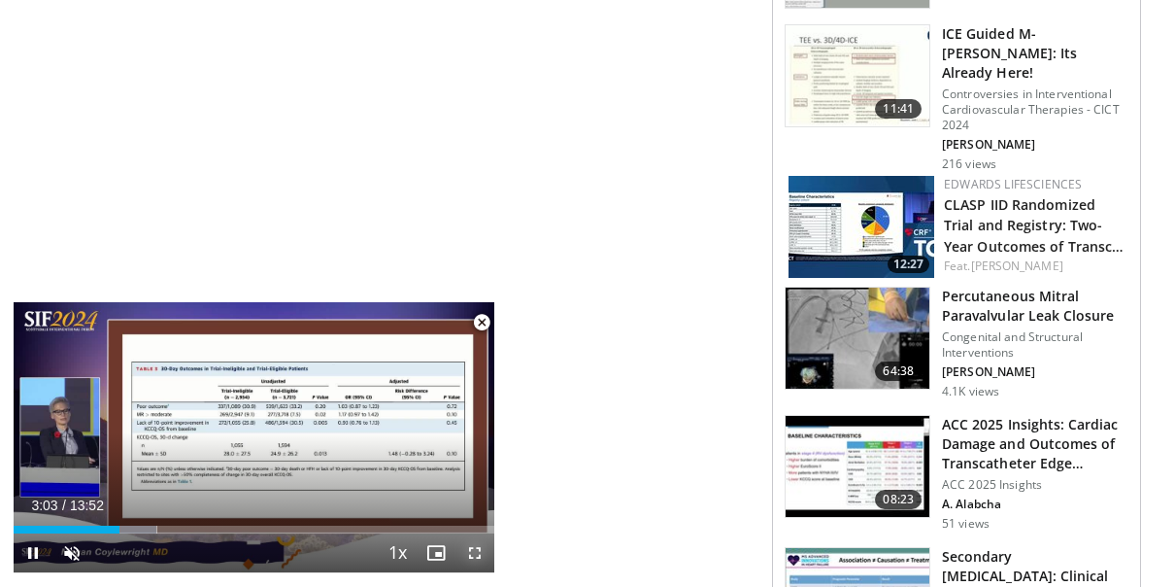
click at [475, 552] on span "Video Player" at bounding box center [474, 552] width 39 height 39
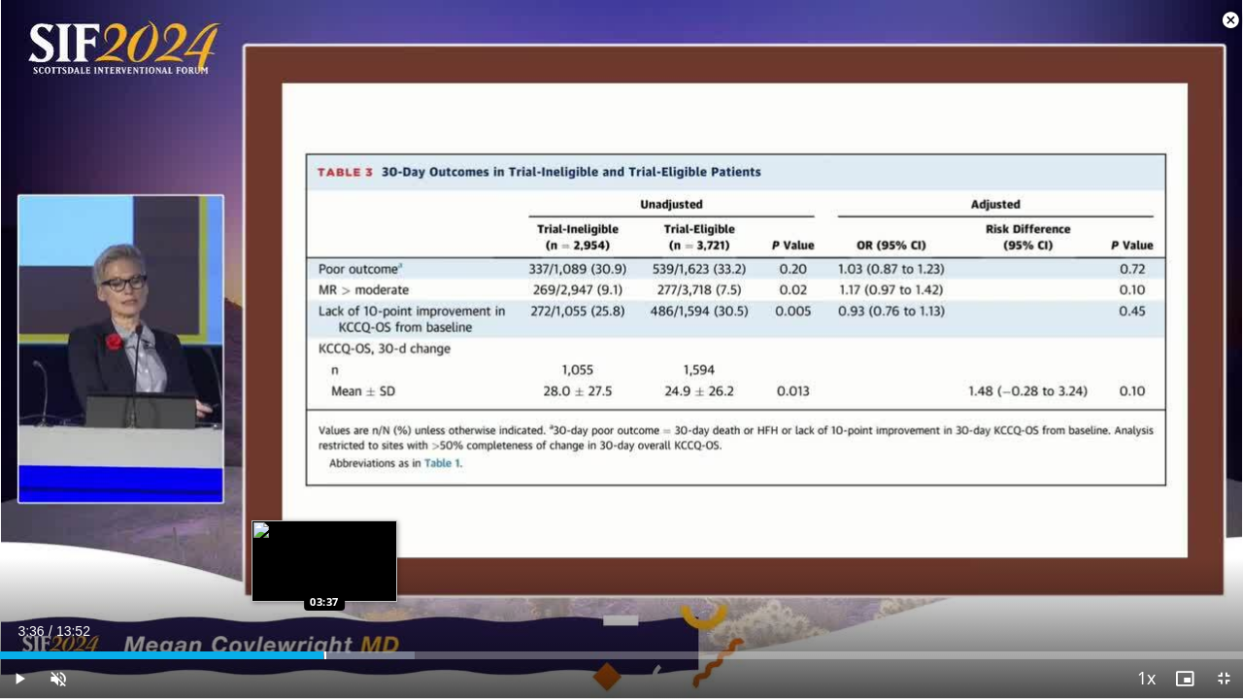
drag, startPoint x: 313, startPoint y: 656, endPoint x: 324, endPoint y: 657, distance: 11.8
click at [324, 586] on div "Progress Bar" at bounding box center [325, 656] width 2 height 8
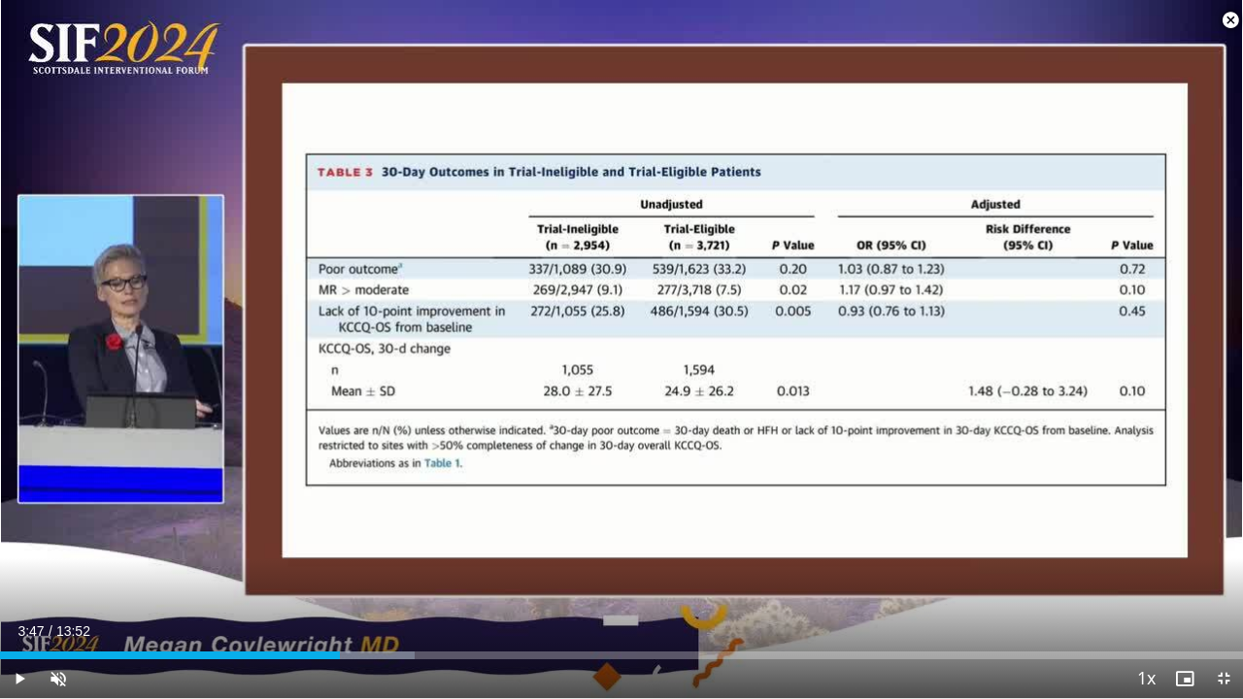
drag, startPoint x: 329, startPoint y: 657, endPoint x: 340, endPoint y: 659, distance: 10.9
click at [340, 586] on div "Current Time 3:47 / Duration 13:52 Play Skip Backward Skip Forward Unmute 19% L…" at bounding box center [621, 678] width 1243 height 39
click at [20, 586] on span "Video Player" at bounding box center [19, 678] width 39 height 39
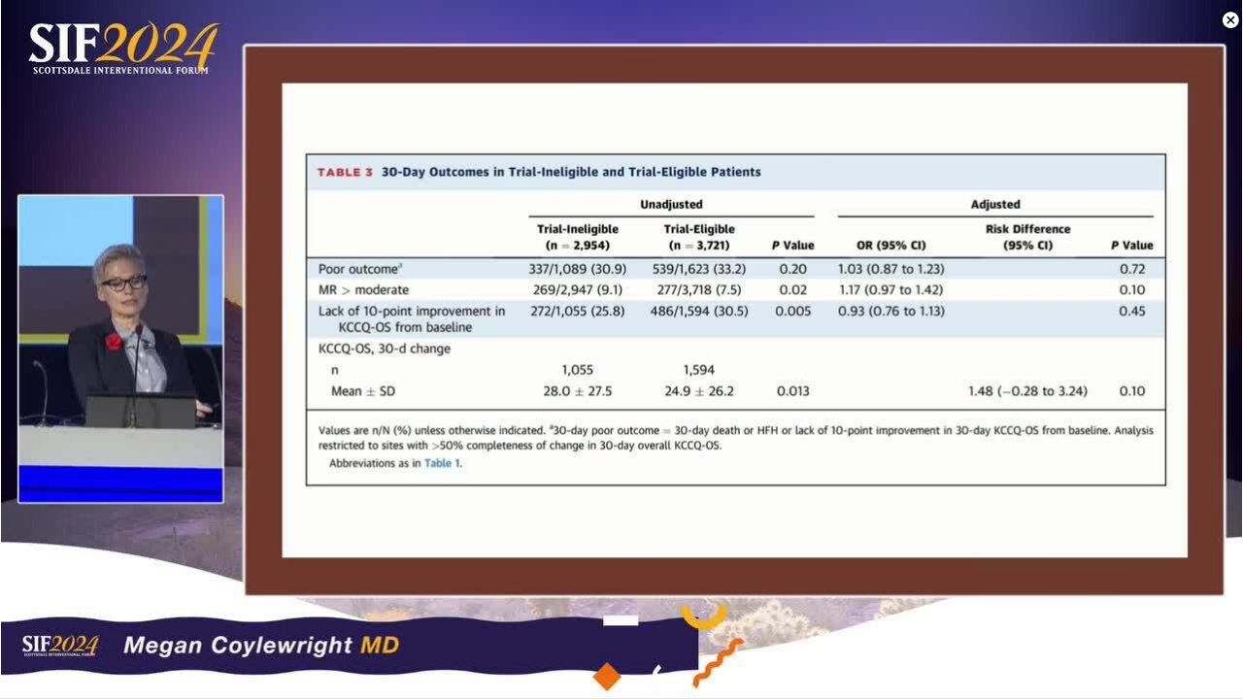
click at [481, 586] on video-js "**********" at bounding box center [621, 349] width 1243 height 699
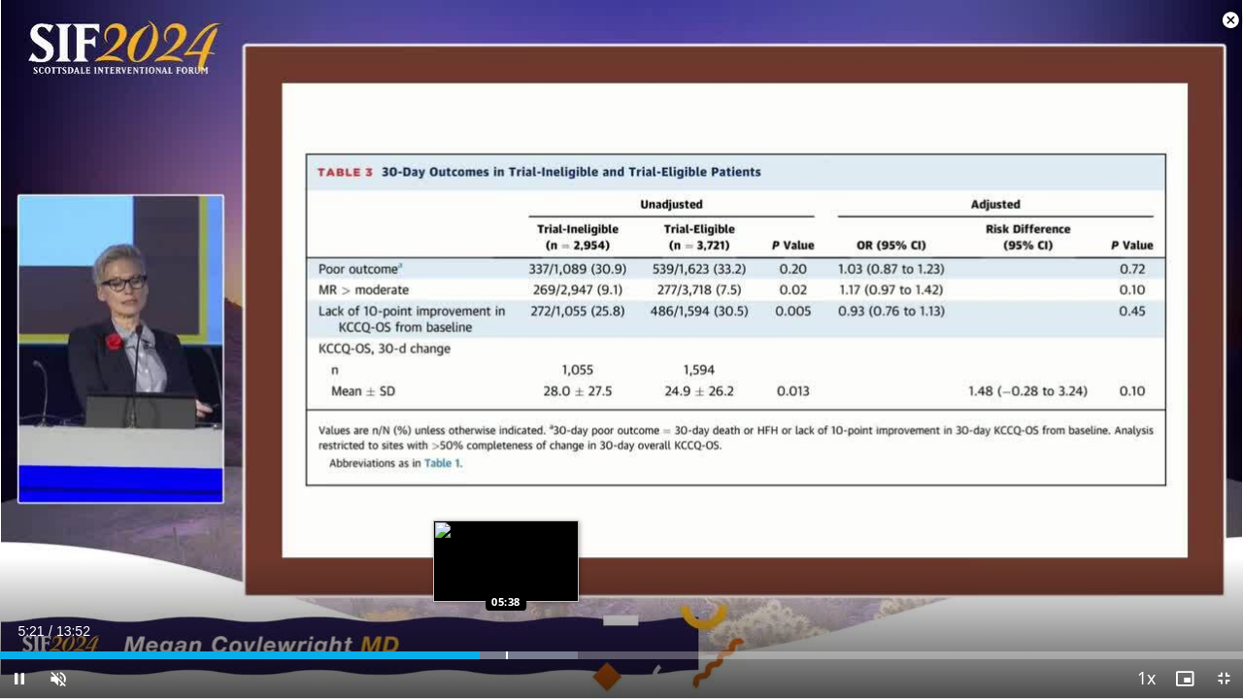
click at [506, 586] on div "Progress Bar" at bounding box center [507, 656] width 2 height 8
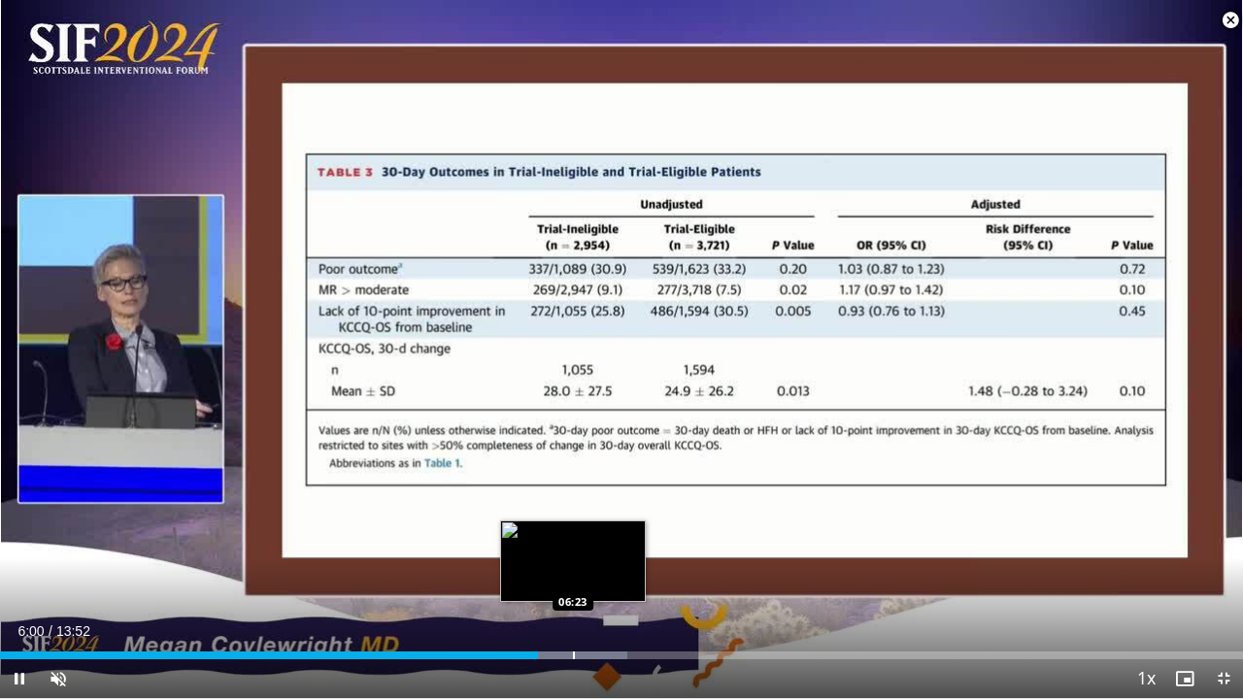
click at [574, 586] on div "Progress Bar" at bounding box center [574, 656] width 2 height 8
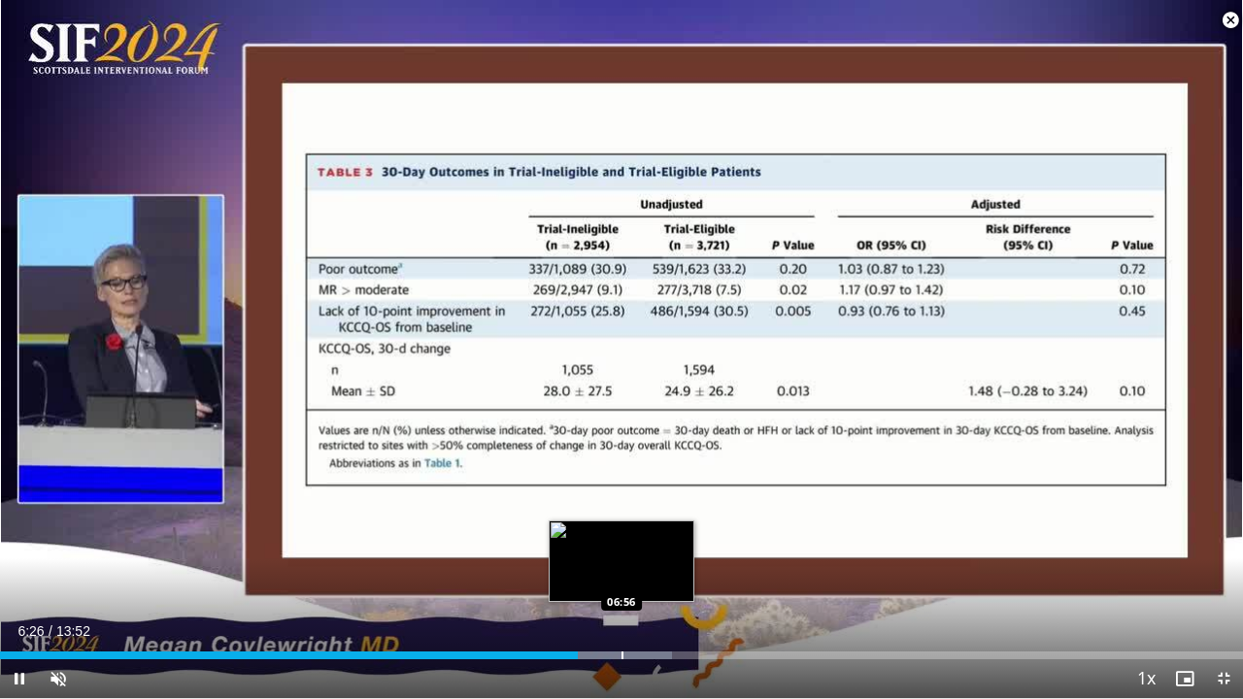
click at [622, 586] on div "Progress Bar" at bounding box center [623, 656] width 2 height 8
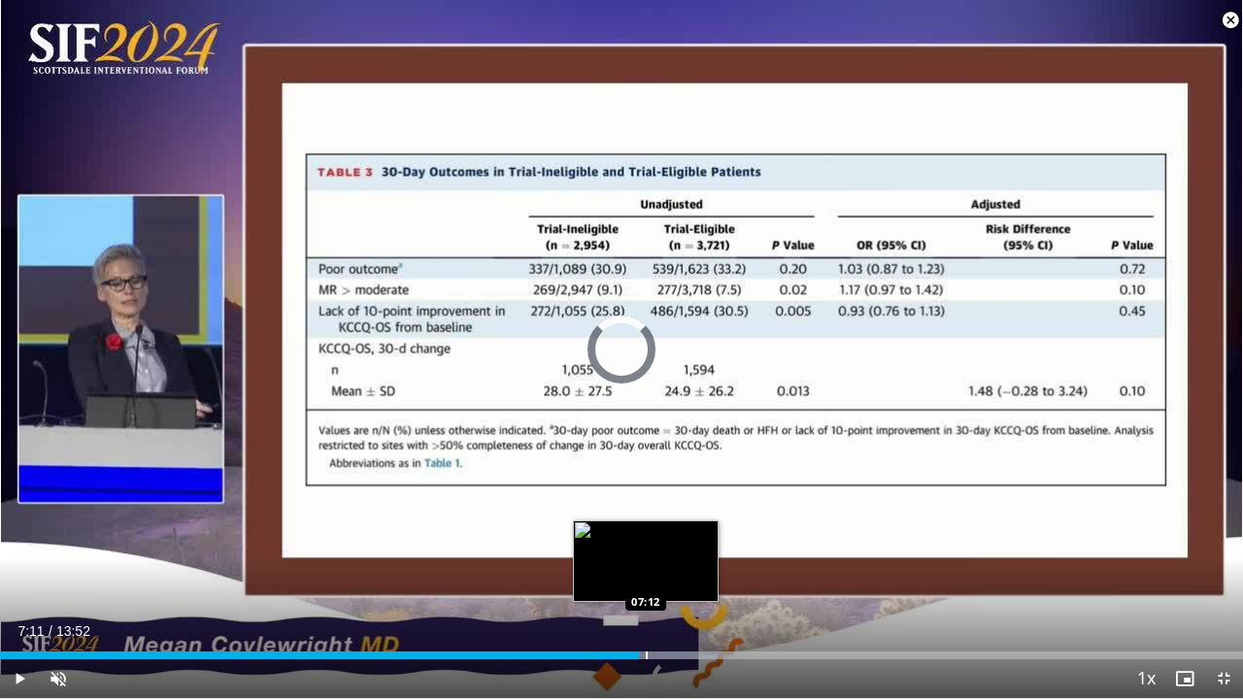
click at [646, 586] on div "Progress Bar" at bounding box center [647, 656] width 2 height 8
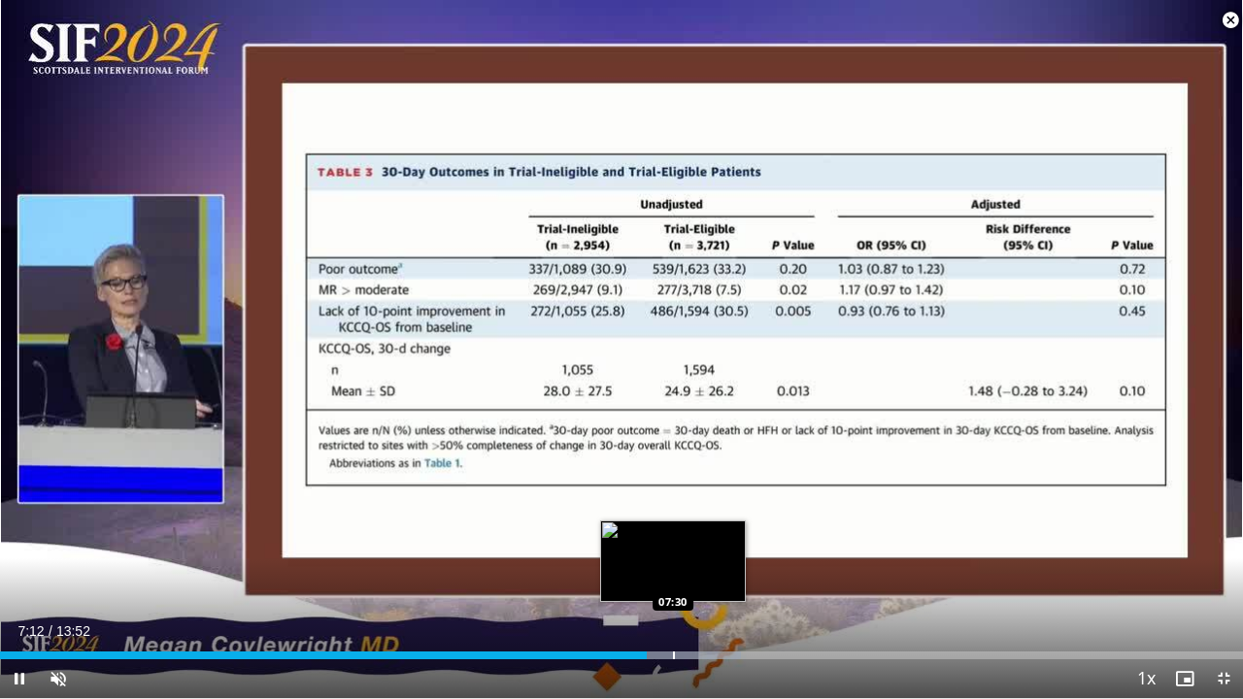
click at [675, 586] on div "Progress Bar" at bounding box center [674, 656] width 2 height 8
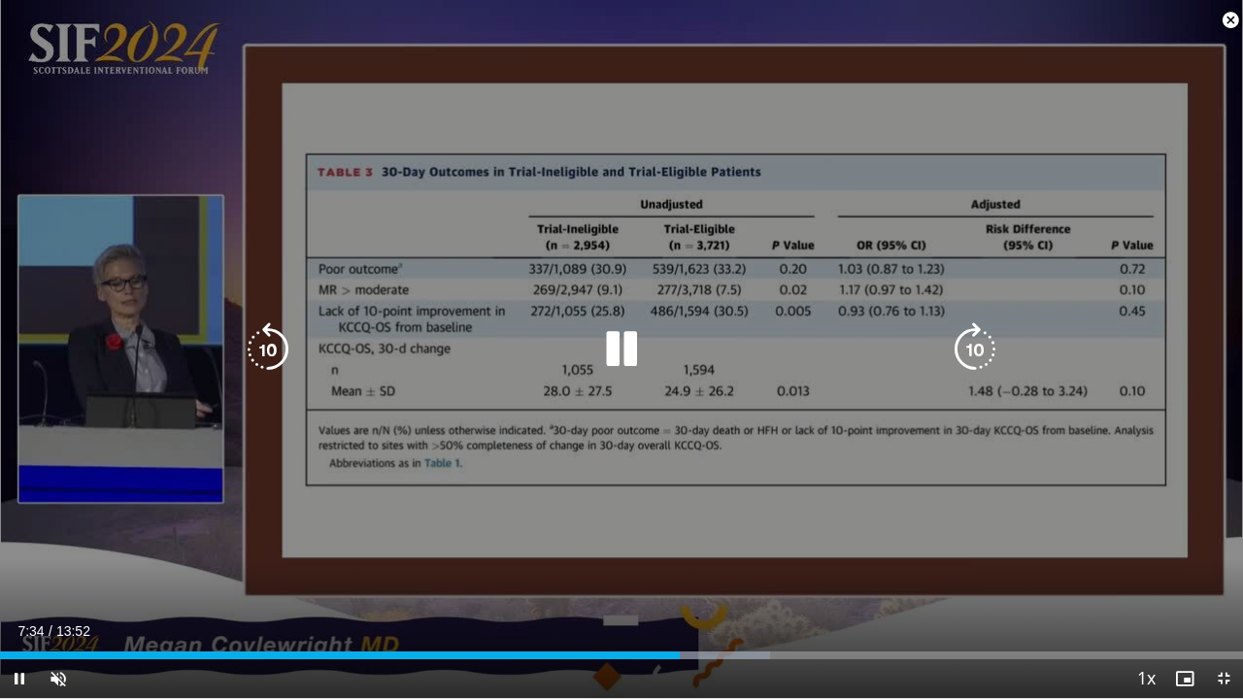
click at [711, 586] on div "Loaded : 61.99% 07:34 07:43" at bounding box center [621, 656] width 1243 height 8
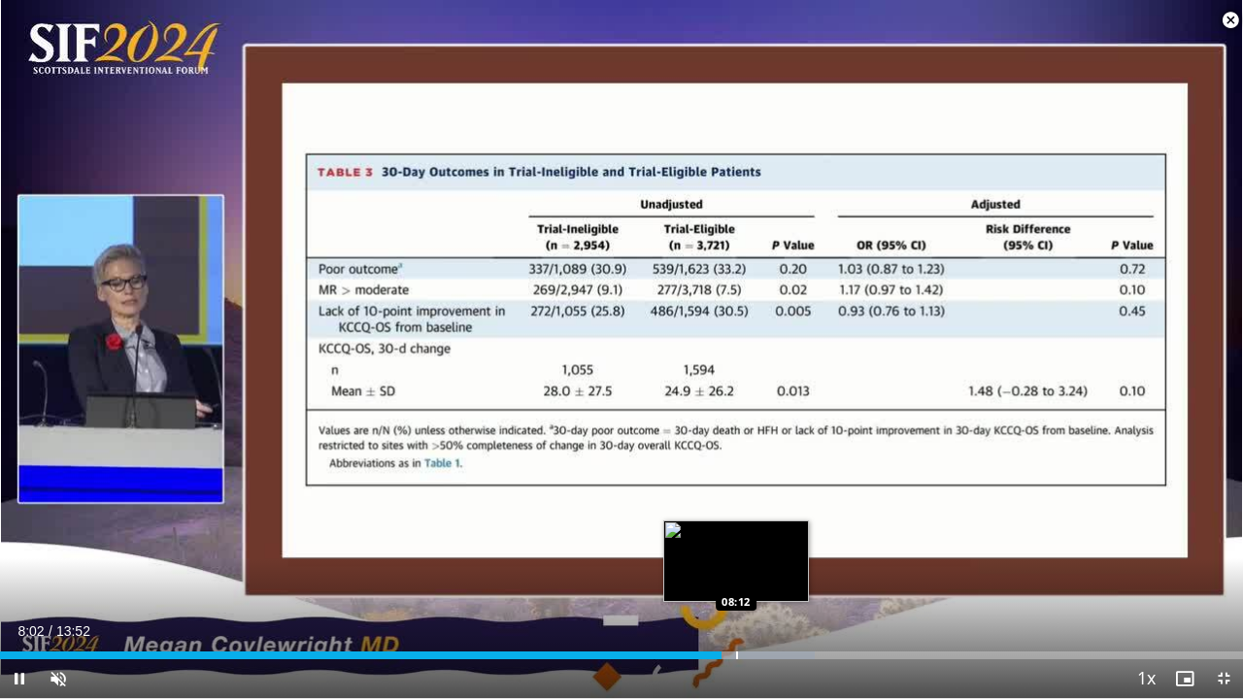
click at [736, 586] on div "Progress Bar" at bounding box center [737, 656] width 2 height 8
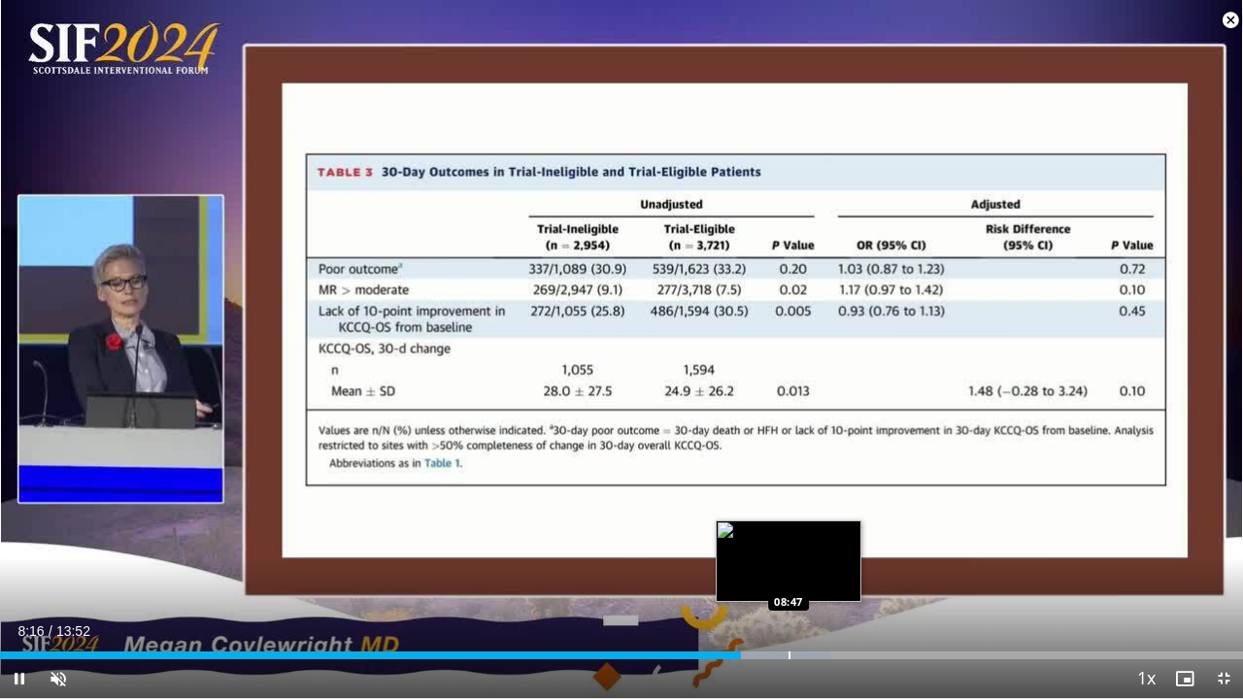
click at [789, 586] on div "Progress Bar" at bounding box center [790, 656] width 2 height 8
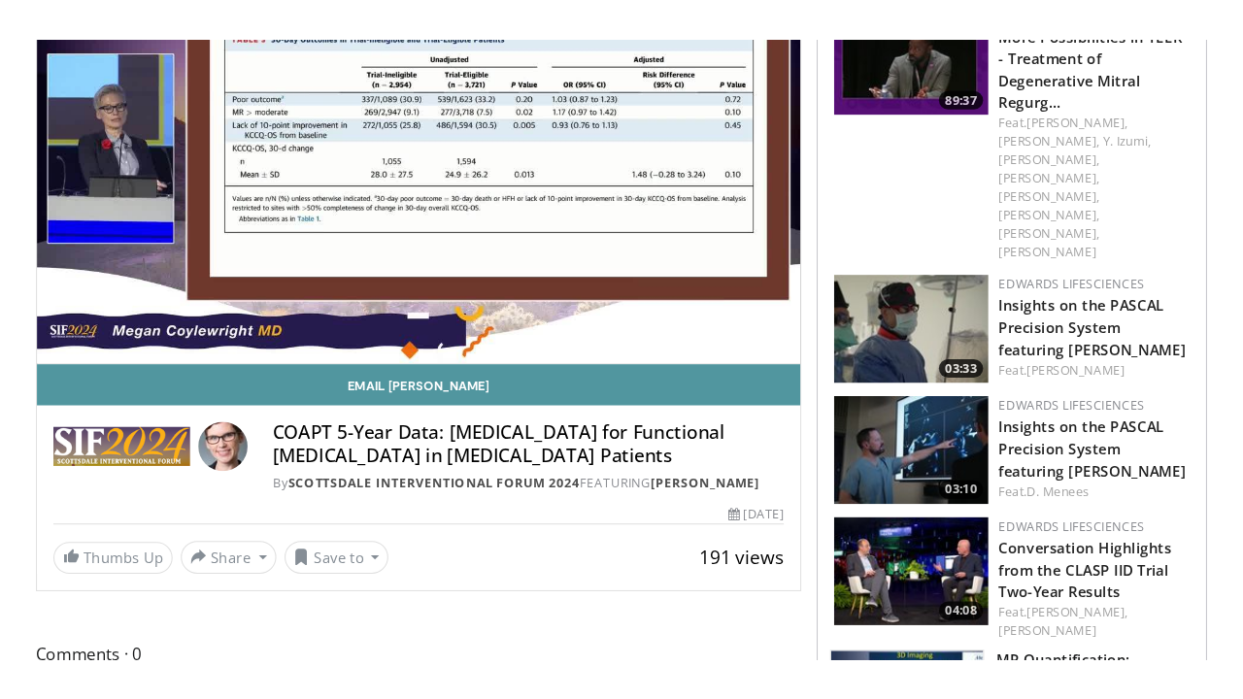
scroll to position [153, 0]
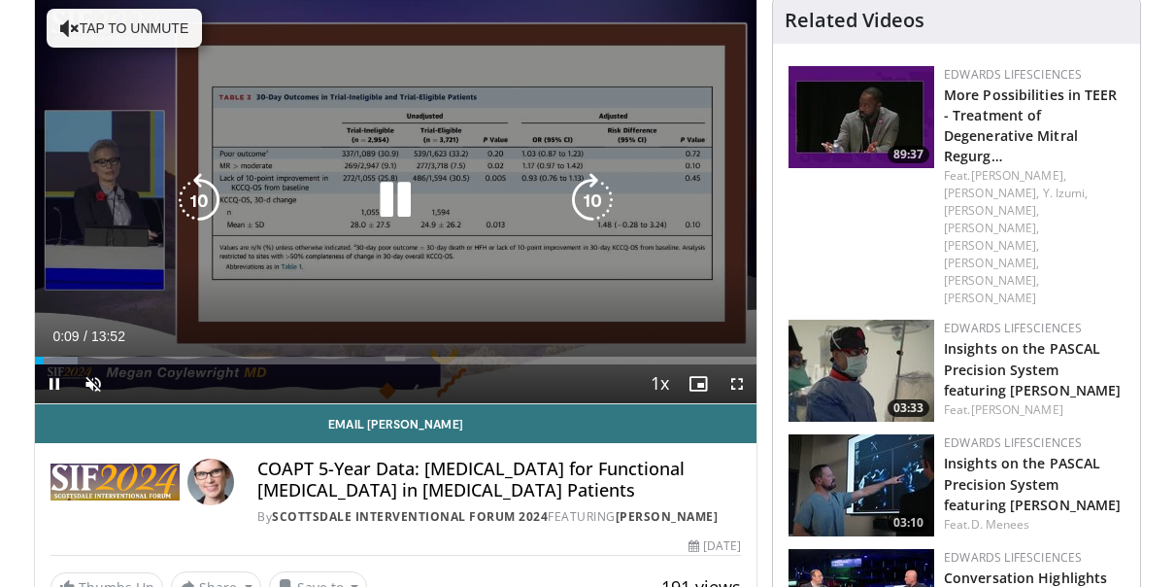
click at [625, 353] on video-js "**********" at bounding box center [396, 200] width 722 height 407
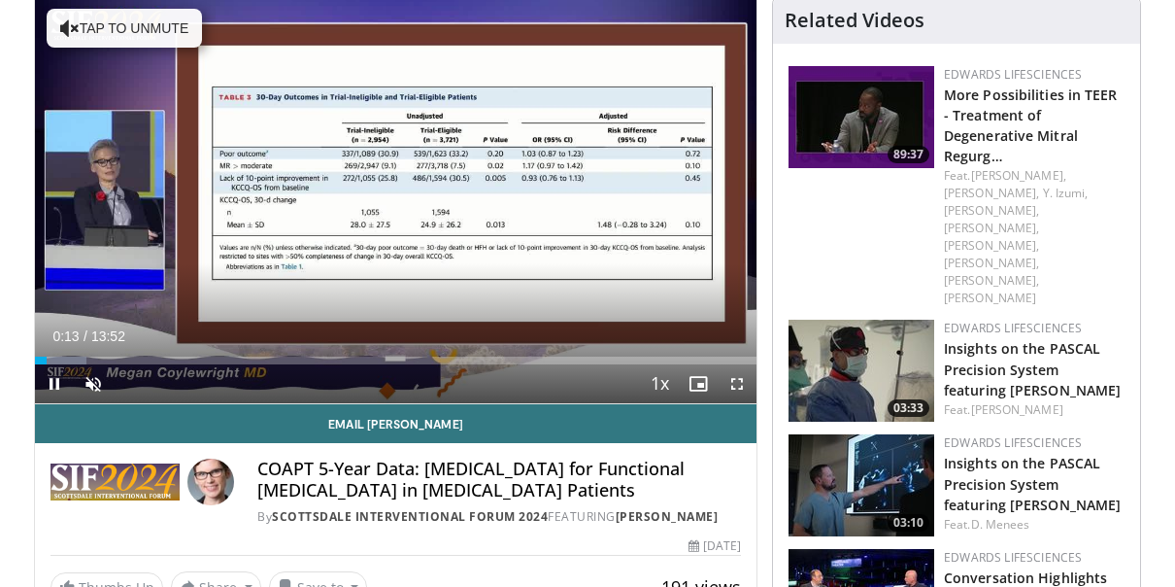
click at [632, 365] on div "Current Time 0:13 / Duration 13:52 Pause Skip Backward Skip Forward Unmute Load…" at bounding box center [396, 383] width 722 height 39
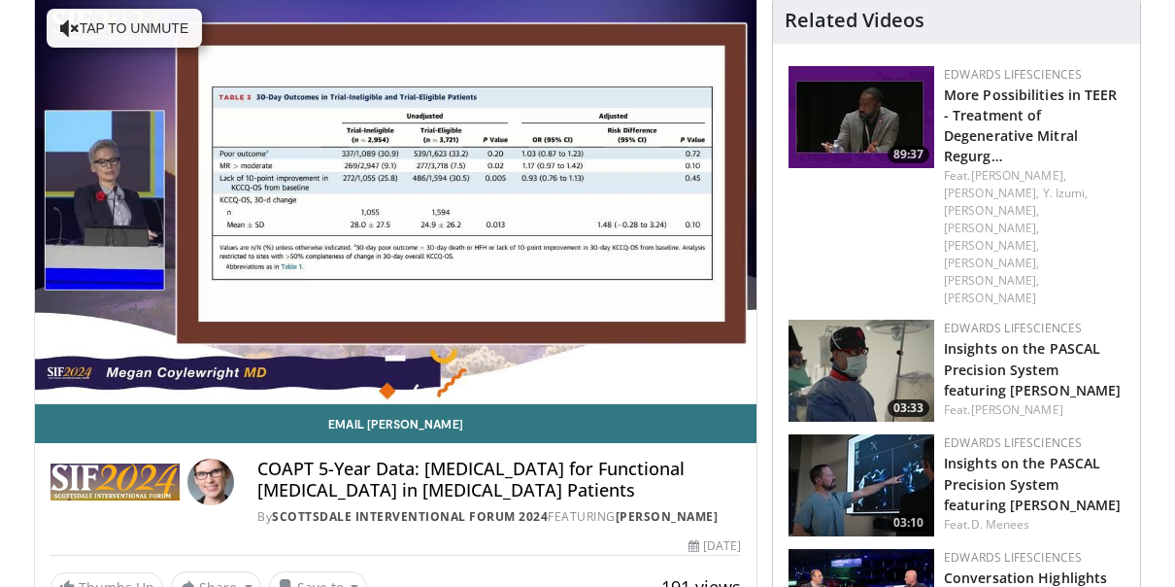
click at [632, 365] on div "10 seconds Tap to unmute" at bounding box center [396, 200] width 722 height 406
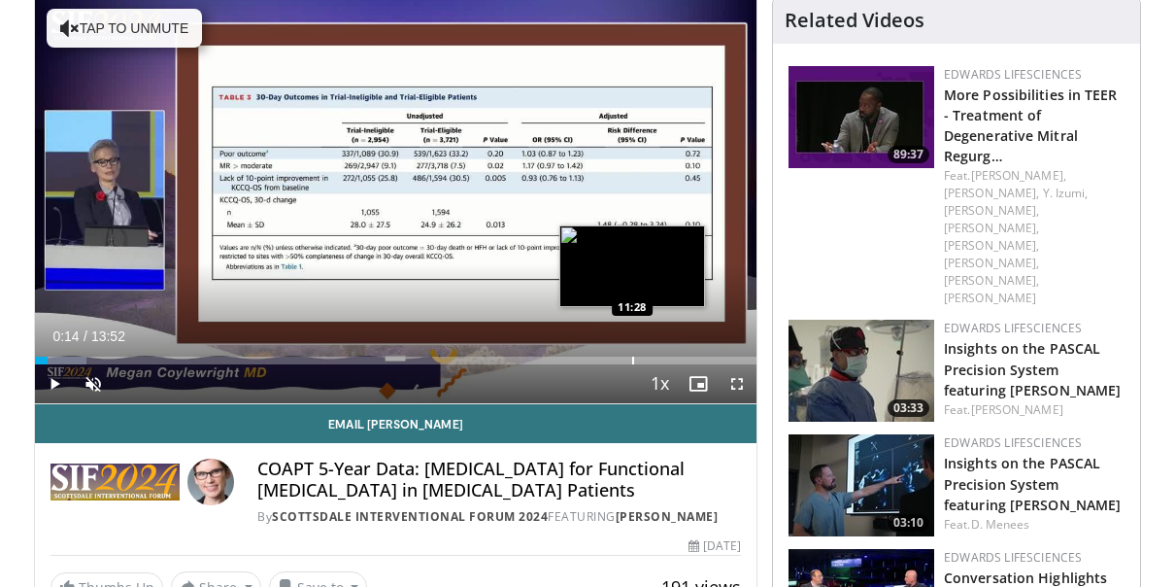
click at [632, 359] on div "Progress Bar" at bounding box center [633, 360] width 2 height 8
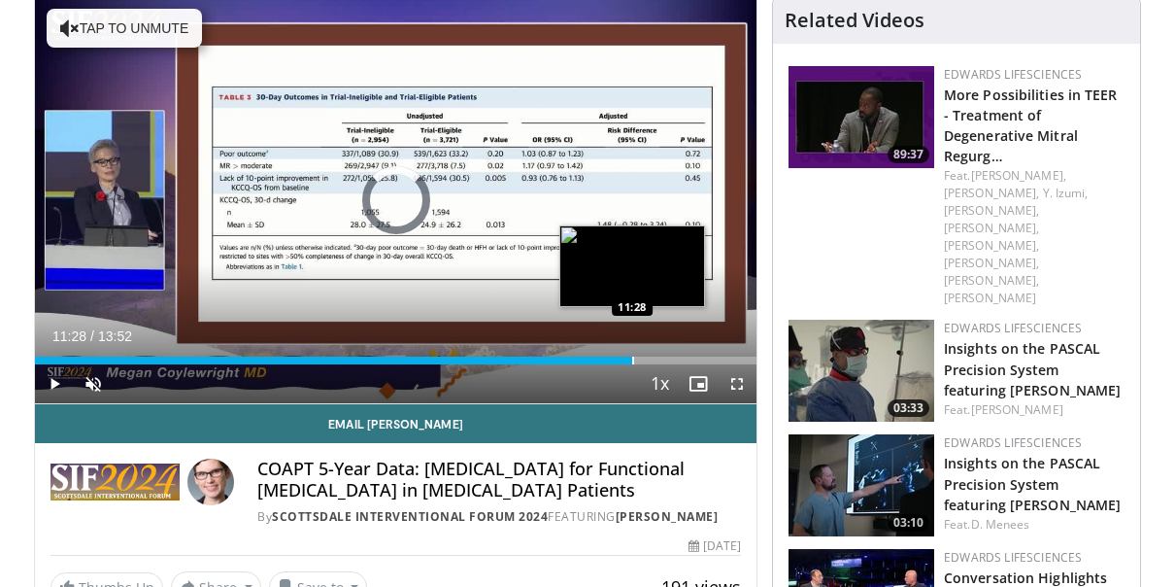
click at [632, 359] on div "Progress Bar" at bounding box center [633, 360] width 2 height 8
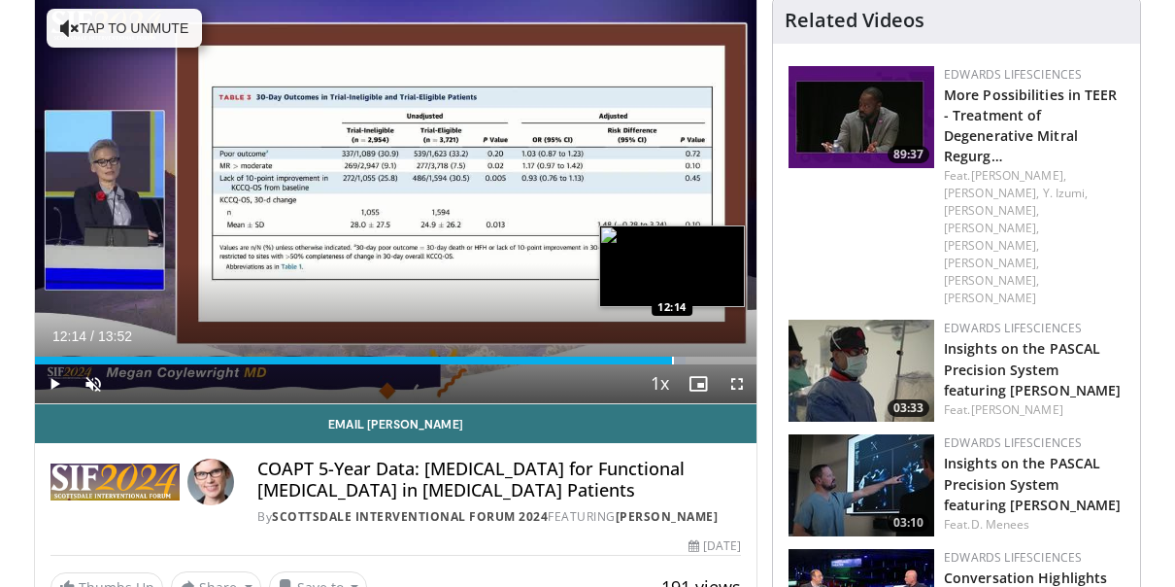
click at [672, 356] on div "Progress Bar" at bounding box center [673, 360] width 2 height 8
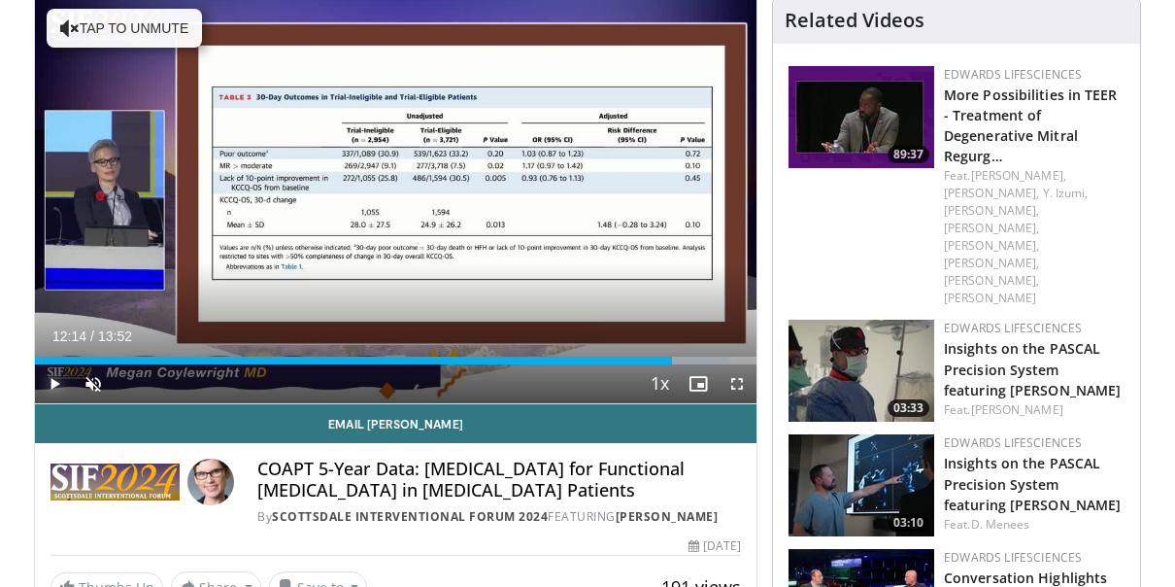
click at [57, 383] on span "Video Player" at bounding box center [54, 383] width 39 height 39
click at [735, 382] on span "Video Player" at bounding box center [737, 383] width 39 height 39
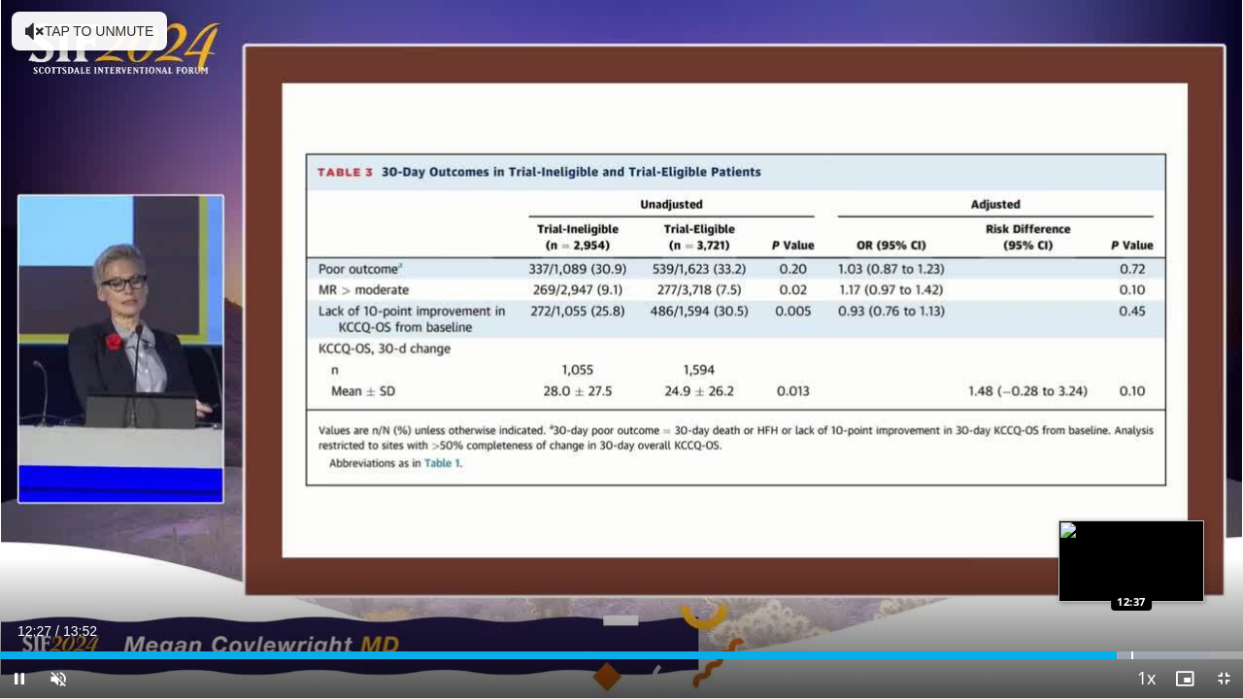
click at [1131, 586] on div "Progress Bar" at bounding box center [1132, 656] width 2 height 8
click at [1145, 586] on div "Progress Bar" at bounding box center [1146, 656] width 2 height 8
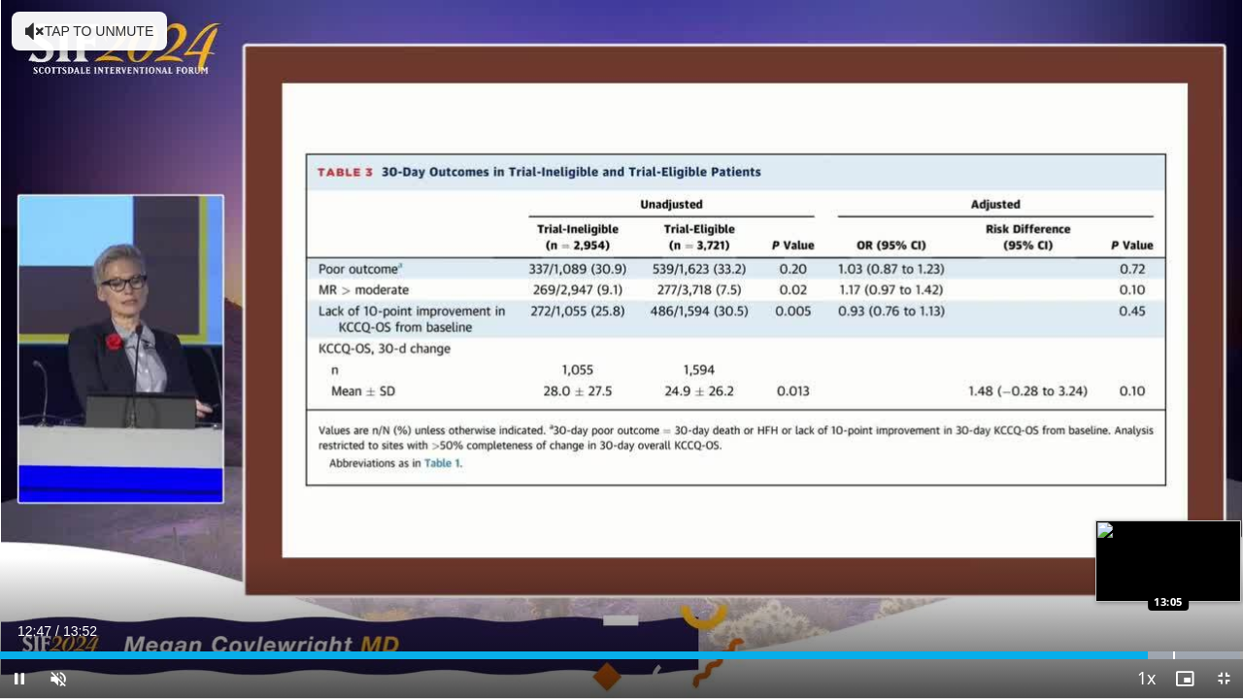
click at [1173, 586] on div "Progress Bar" at bounding box center [1174, 656] width 2 height 8
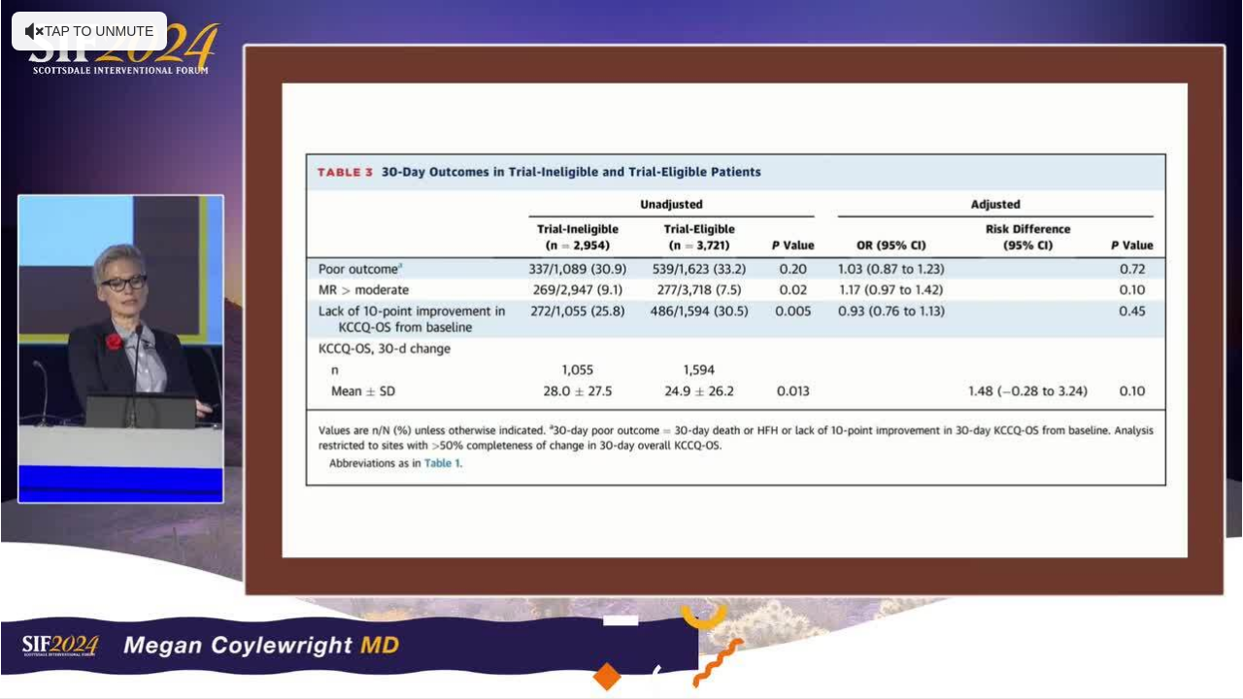
click at [17, 586] on video-js "**********" at bounding box center [621, 349] width 1243 height 699
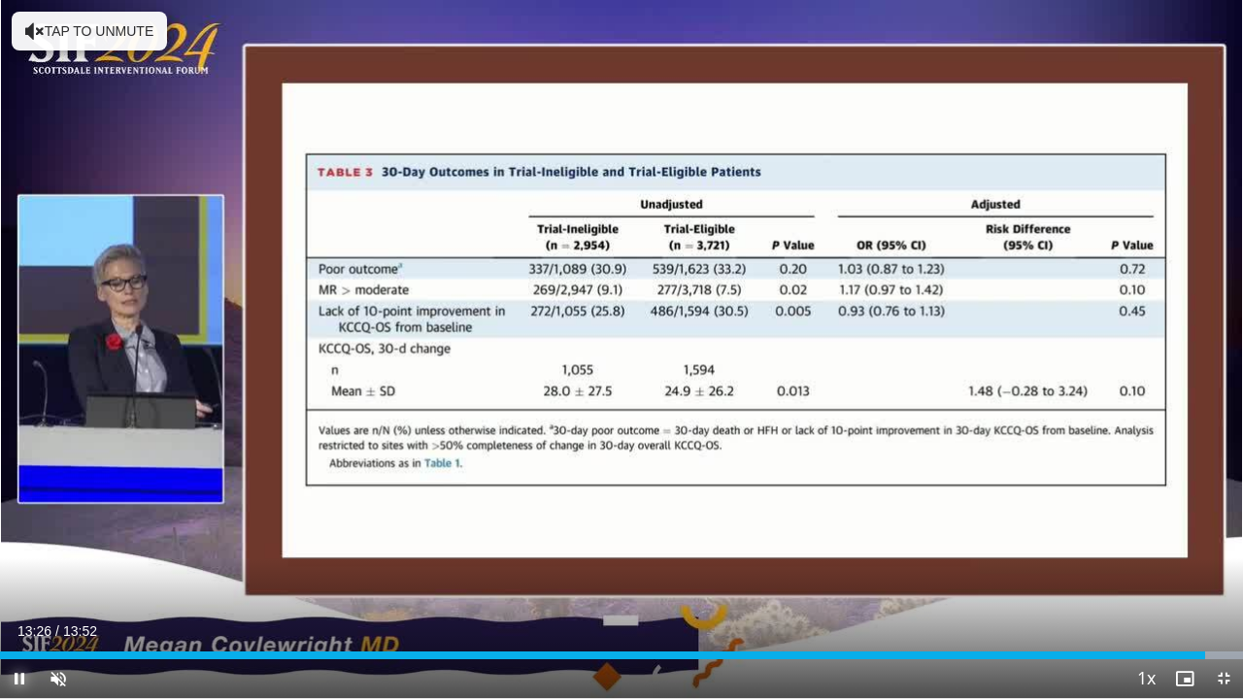
click at [22, 586] on span "Video Player" at bounding box center [19, 678] width 39 height 39
click at [18, 586] on span "Video Player" at bounding box center [19, 678] width 39 height 39
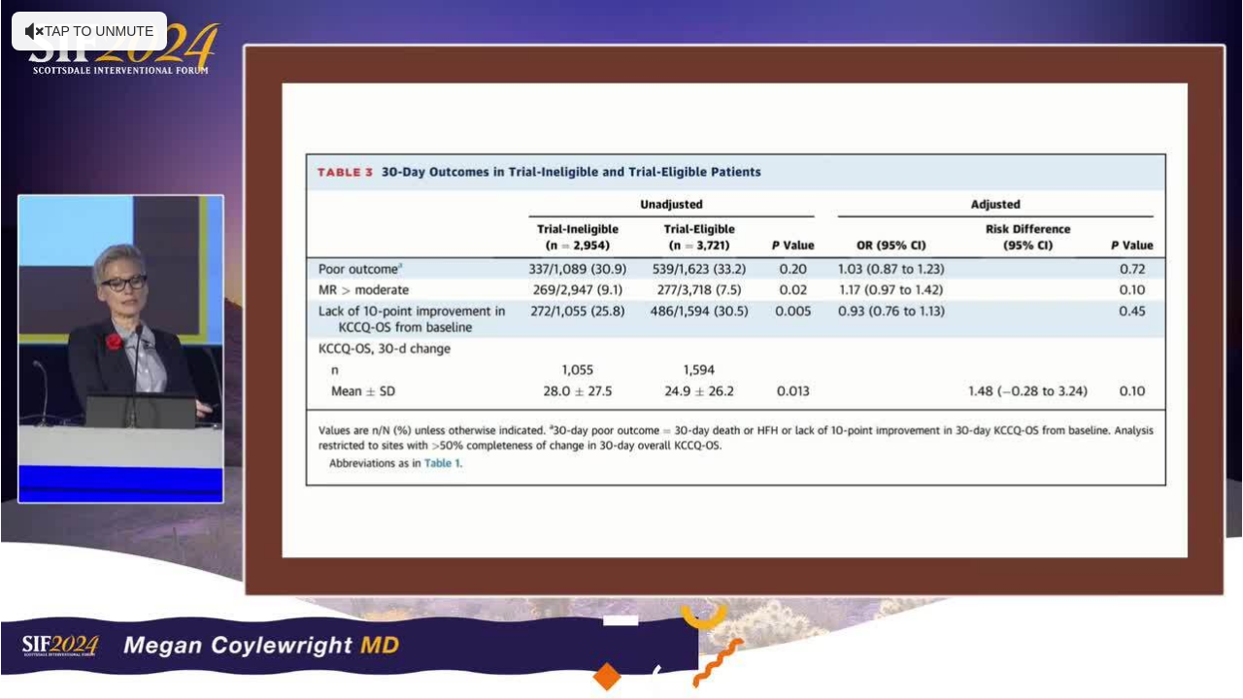
click at [14, 586] on div "10 seconds Tap to unmute" at bounding box center [621, 349] width 1243 height 698
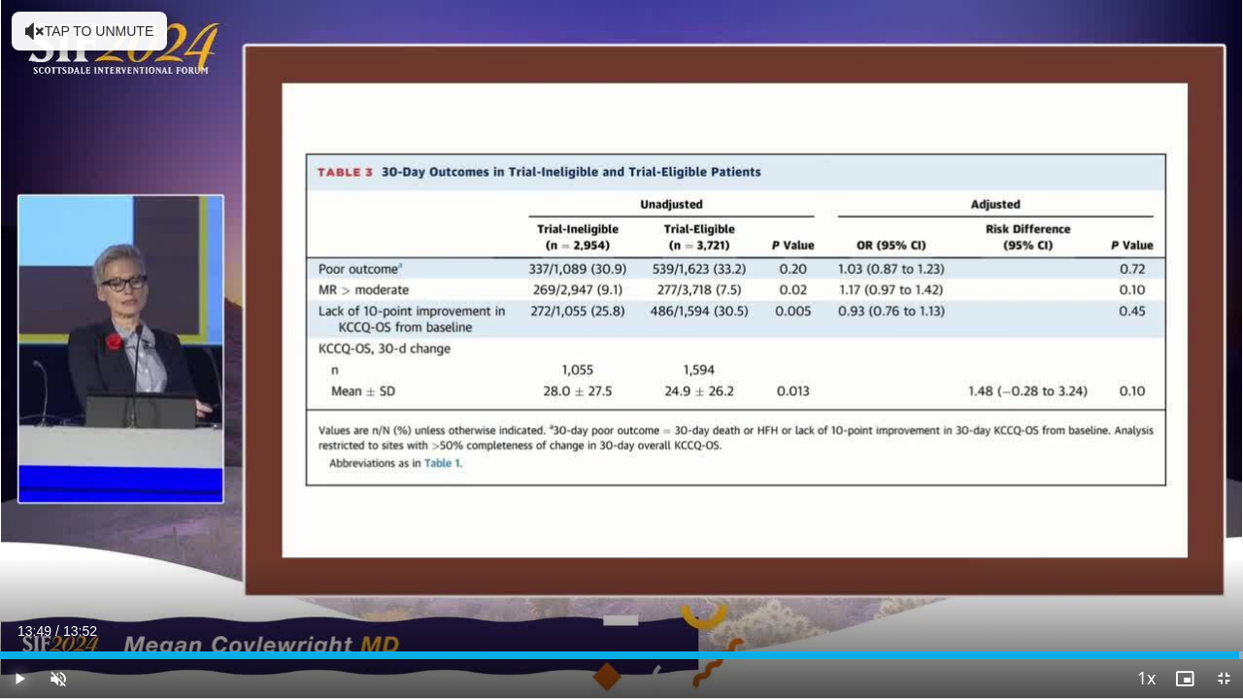
click at [14, 586] on span "Video Player" at bounding box center [19, 678] width 39 height 39
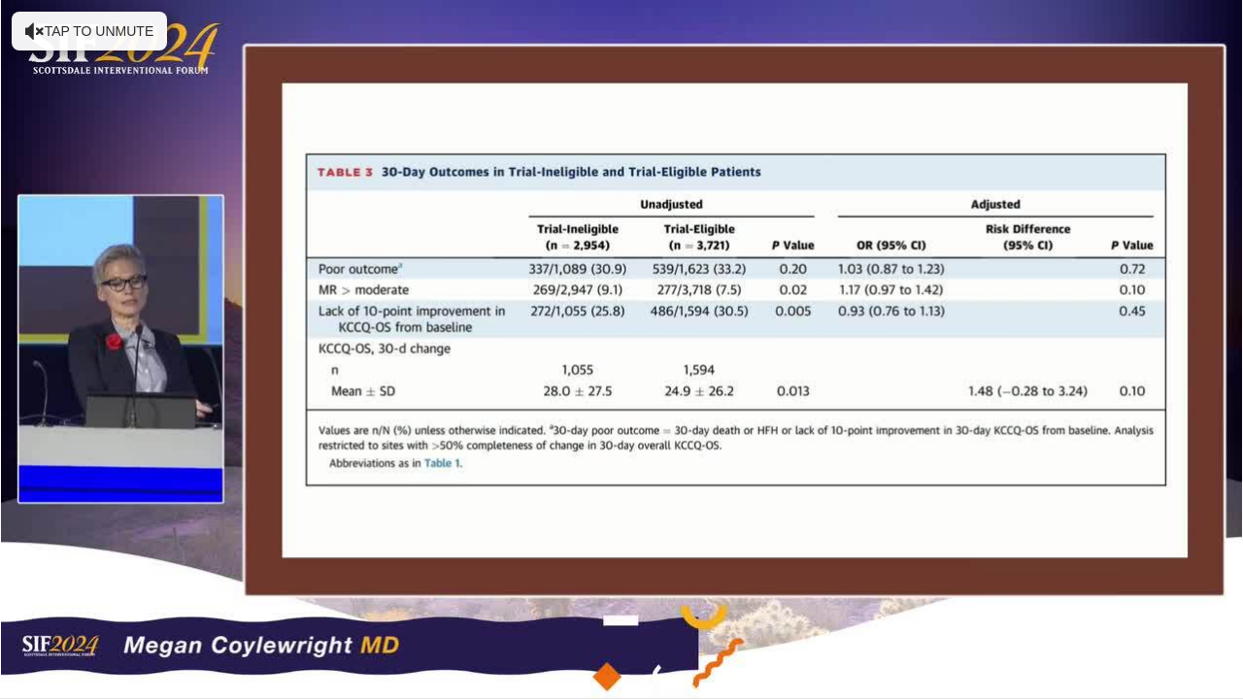
click at [14, 586] on div "10 seconds Tap to unmute" at bounding box center [621, 349] width 1243 height 698
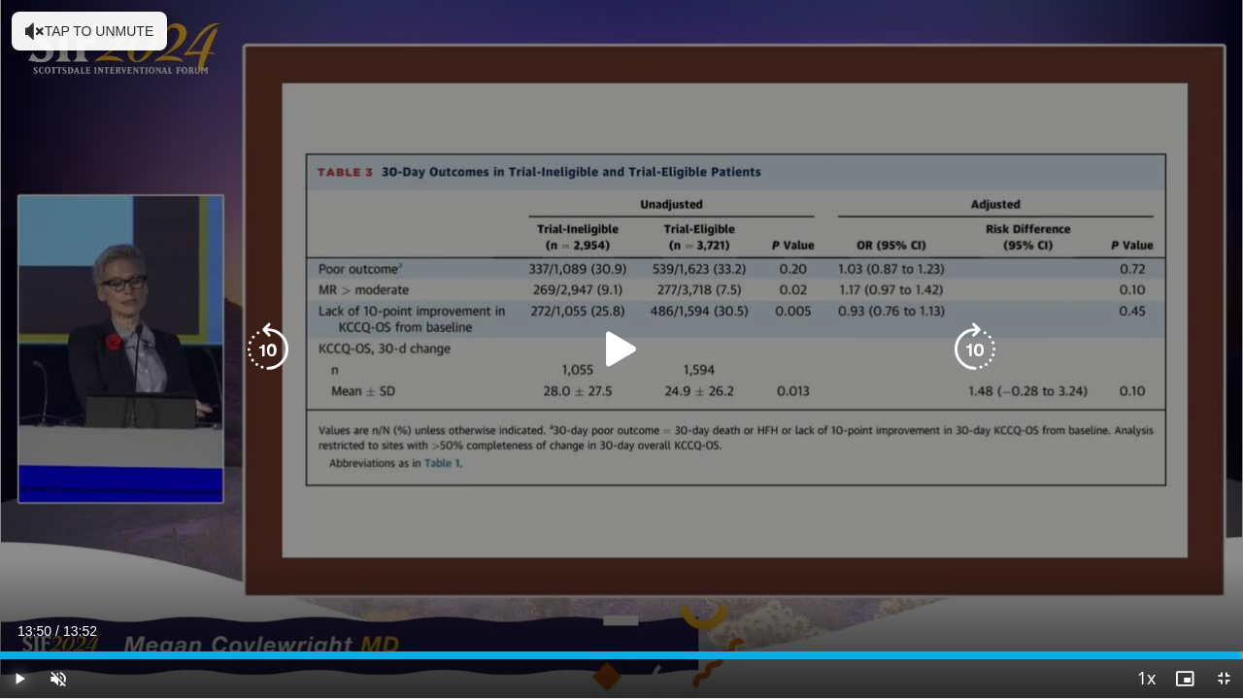
click at [14, 586] on span "Video Player" at bounding box center [19, 678] width 39 height 39
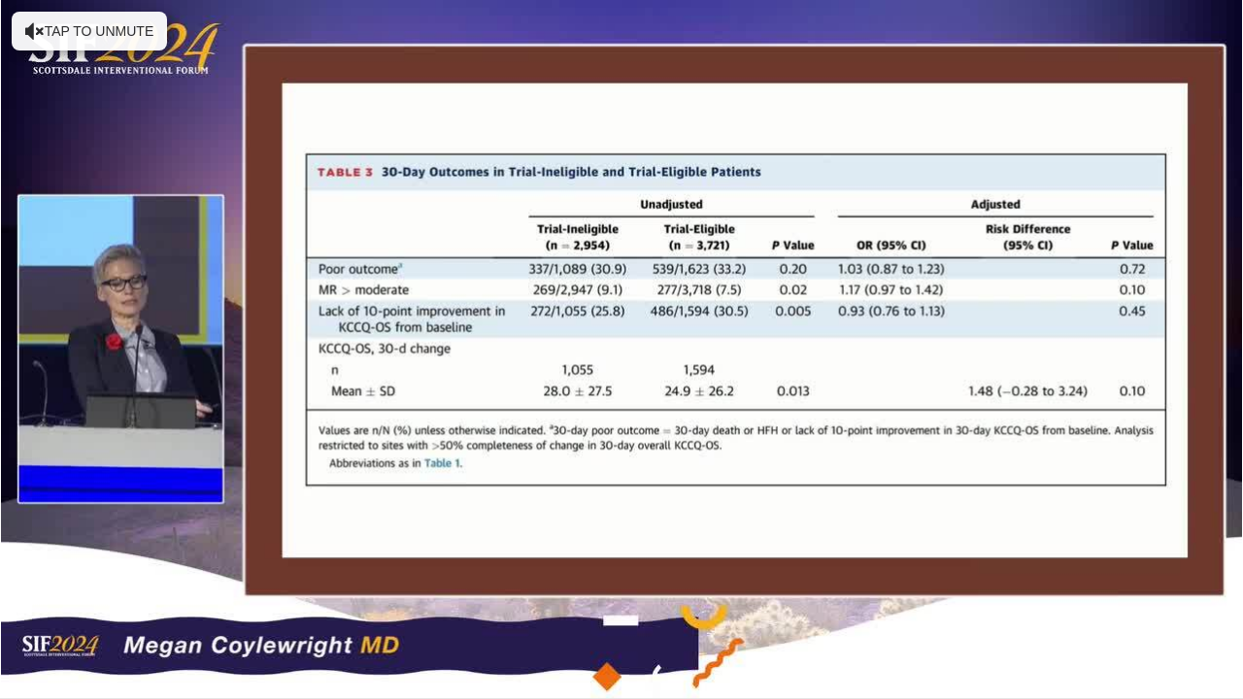
click at [14, 586] on video-js "**********" at bounding box center [621, 349] width 1243 height 699
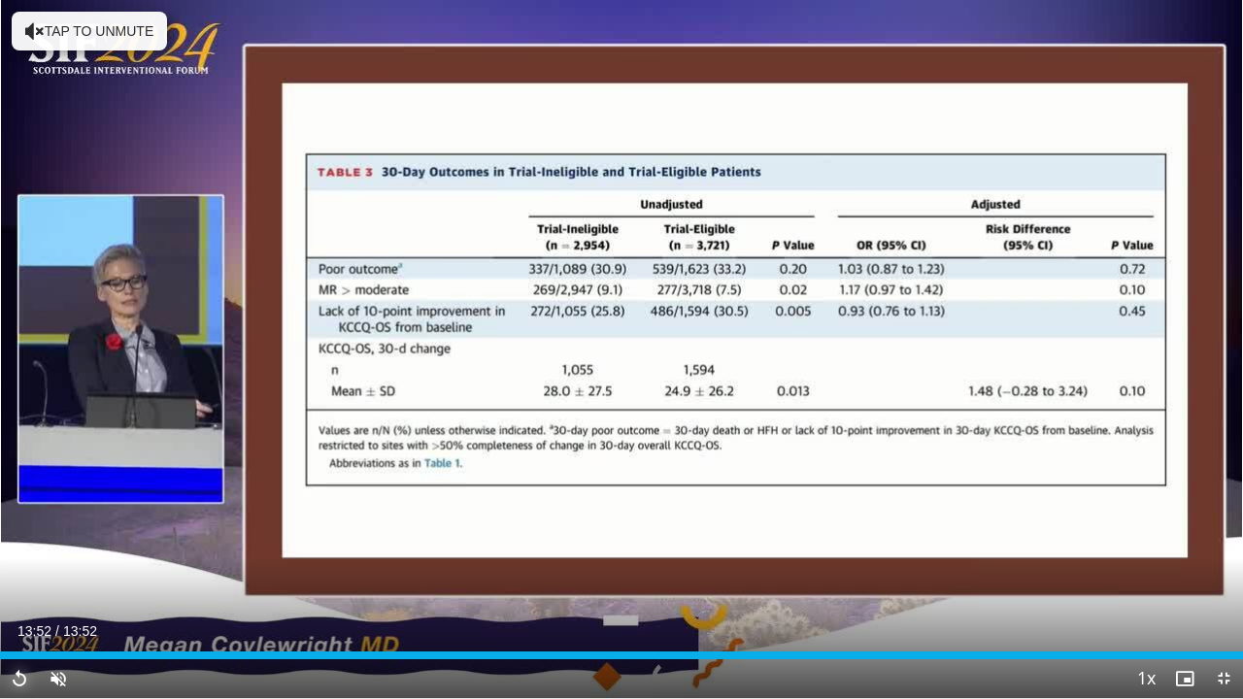
click at [14, 586] on span "Video Player" at bounding box center [19, 678] width 39 height 39
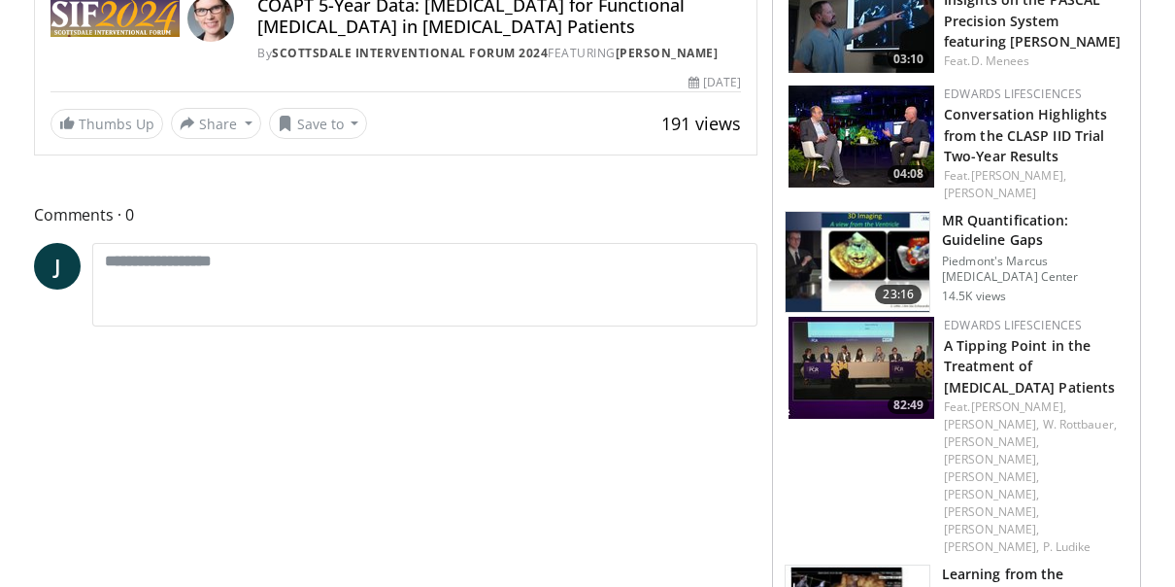
scroll to position [153, 0]
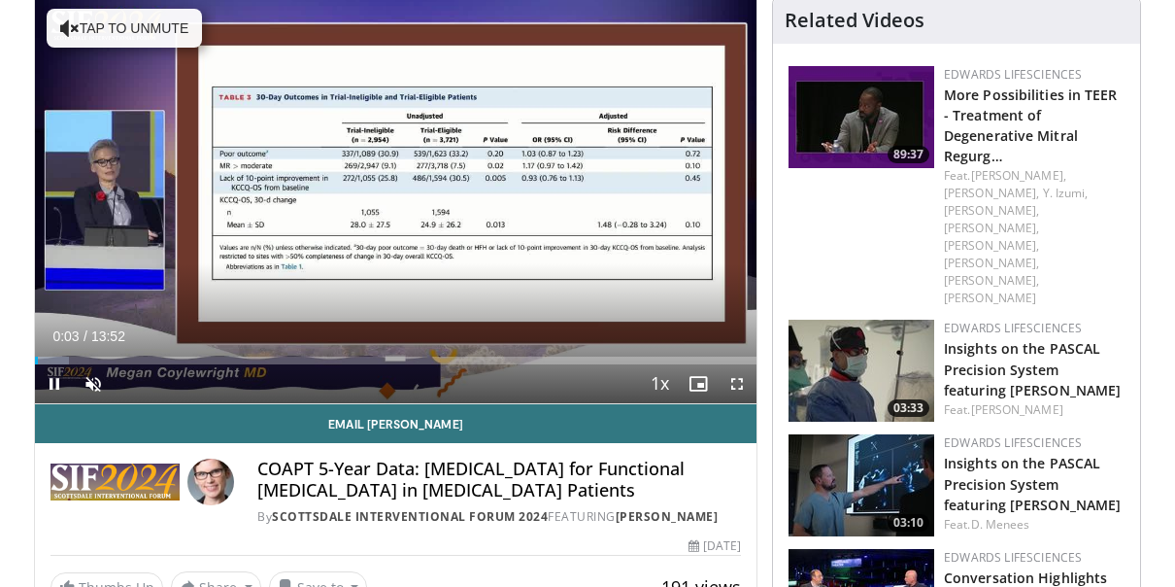
click at [867, 319] on img at bounding box center [862, 370] width 146 height 102
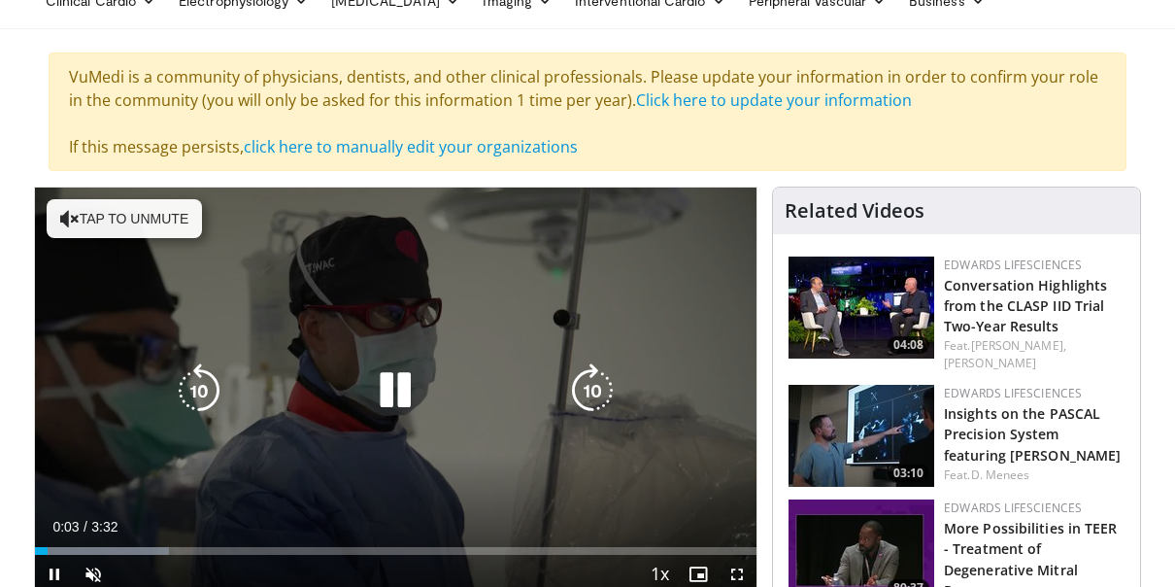
scroll to position [194, 0]
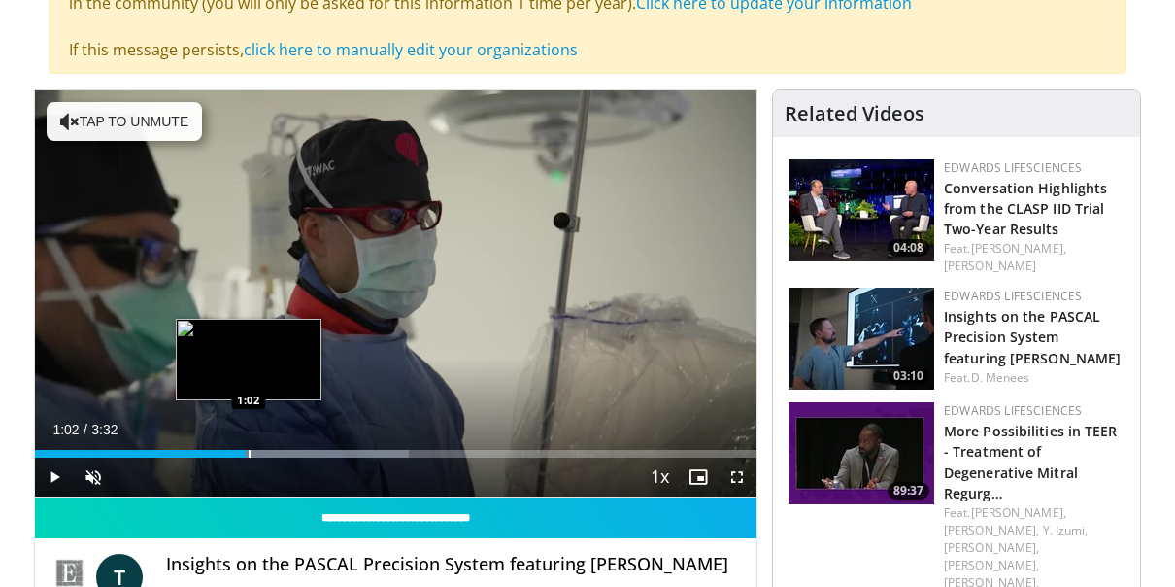
drag, startPoint x: 269, startPoint y: 451, endPoint x: 246, endPoint y: 450, distance: 23.3
click at [246, 450] on div "Loaded : 51.83% 1:02 1:02" at bounding box center [396, 454] width 722 height 8
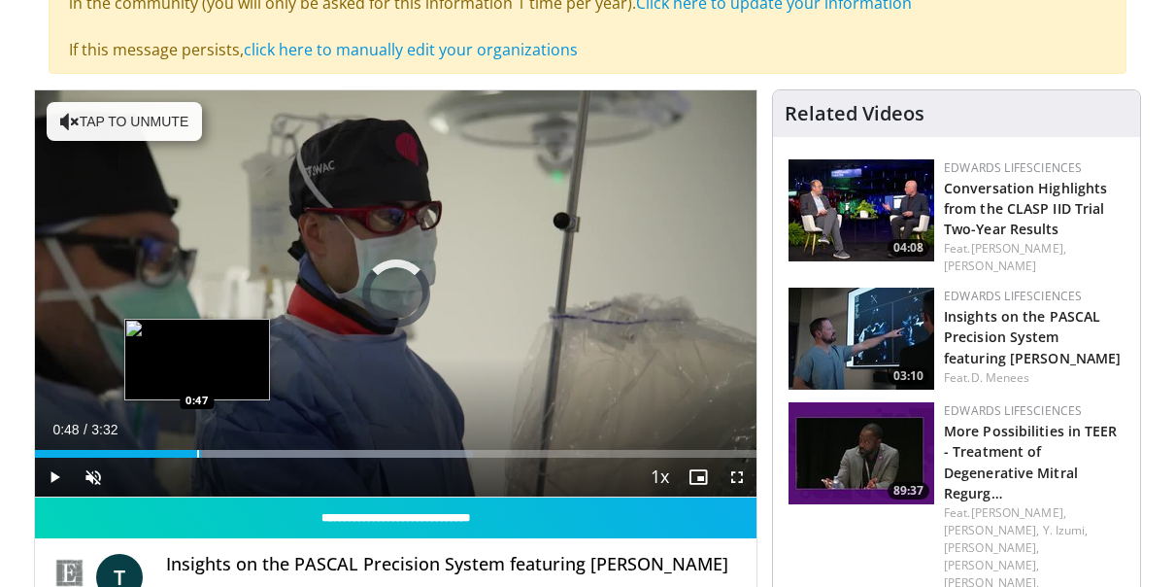
drag, startPoint x: 246, startPoint y: 450, endPoint x: 197, endPoint y: 454, distance: 48.7
click at [197, 454] on div "Progress Bar" at bounding box center [198, 454] width 2 height 8
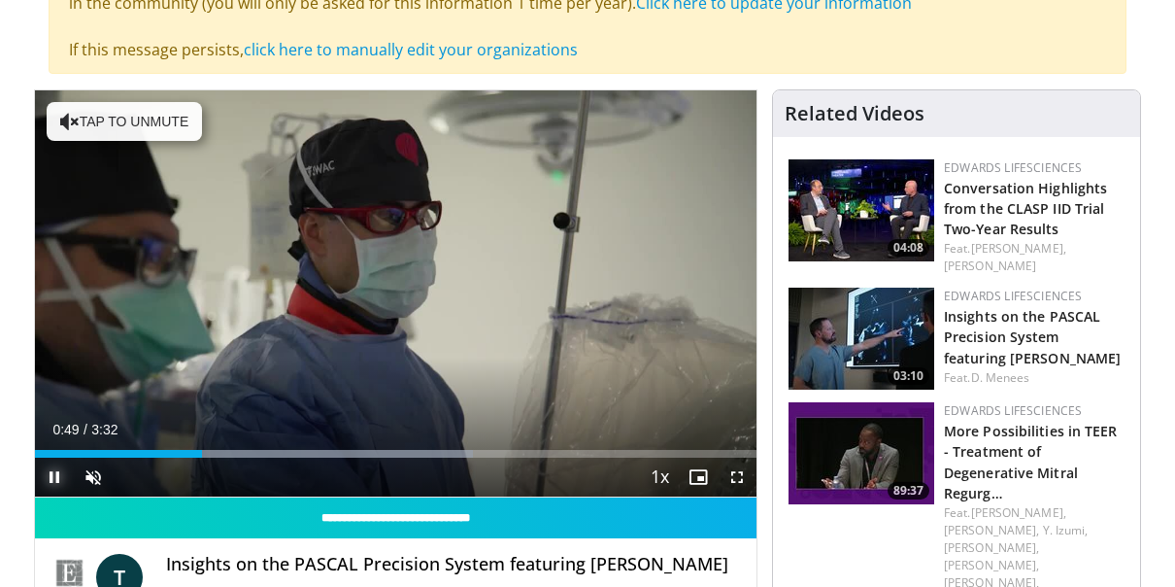
click at [58, 472] on span "Video Player" at bounding box center [54, 476] width 39 height 39
click at [737, 469] on span "Video Player" at bounding box center [737, 476] width 39 height 39
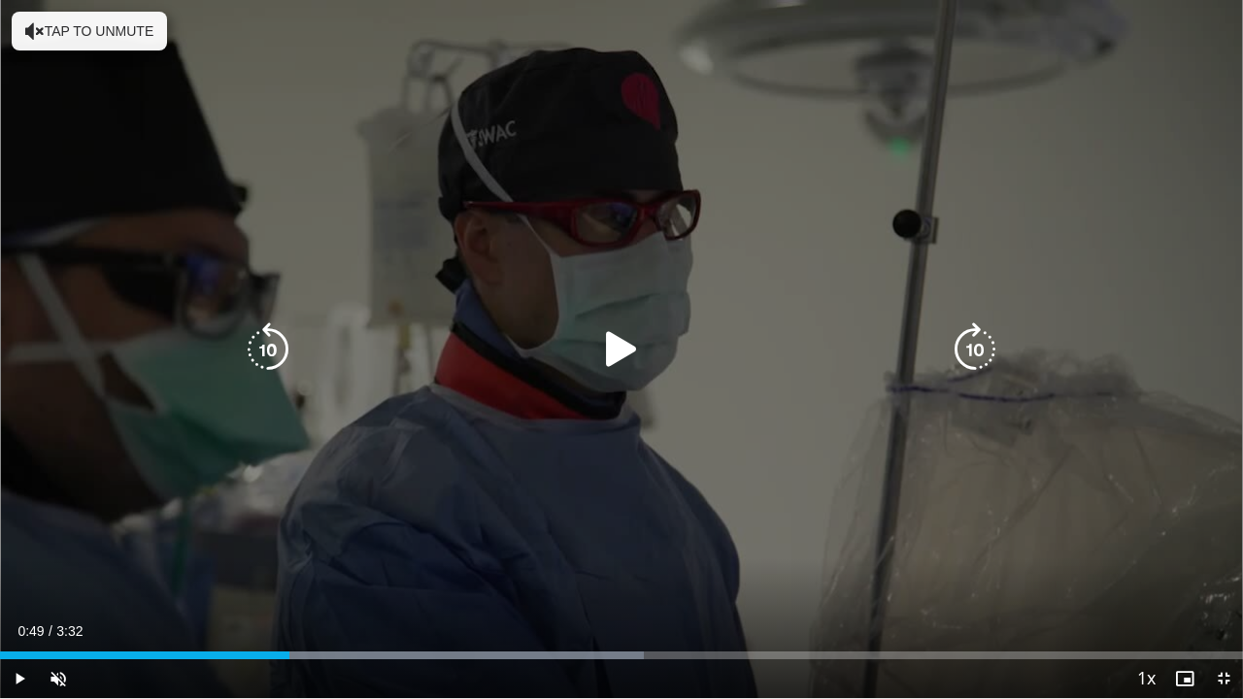
click at [623, 342] on icon "Video Player" at bounding box center [621, 349] width 54 height 54
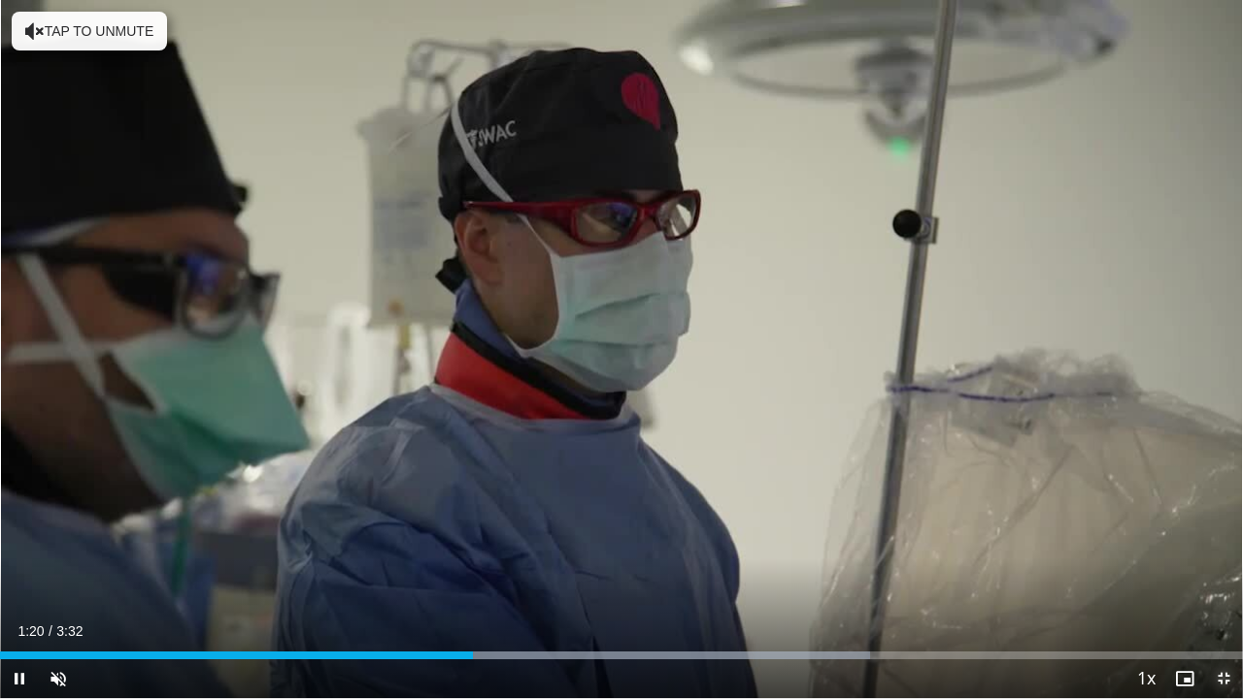
click at [1174, 586] on span "Video Player" at bounding box center [1223, 678] width 39 height 39
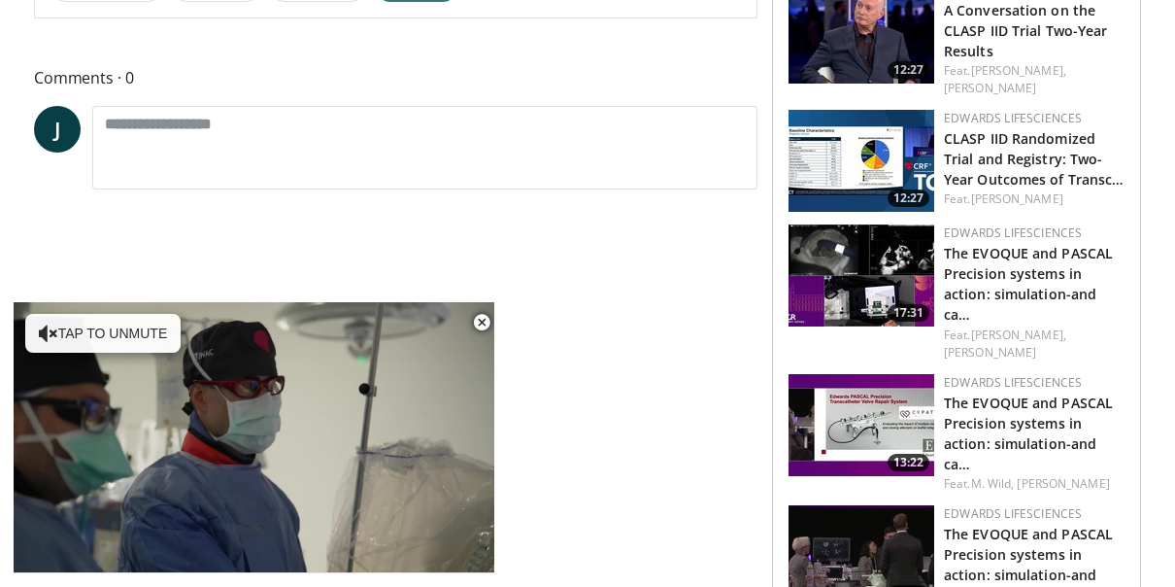
scroll to position [875, 0]
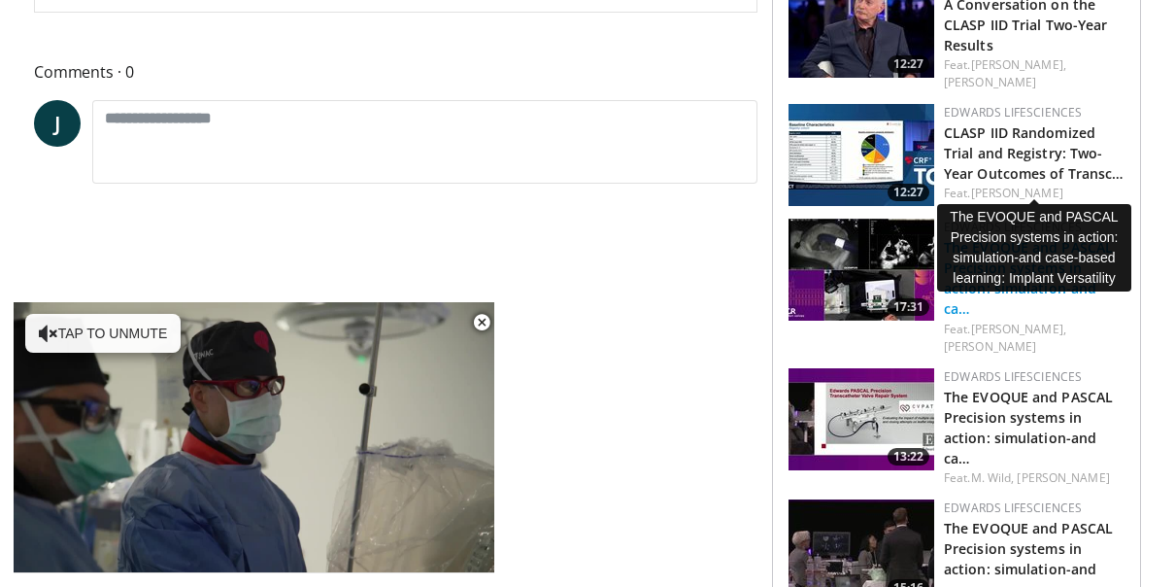
click at [1000, 238] on link "The EVOQUE and PASCAL Precision systems in action: simulation-and ca…" at bounding box center [1028, 278] width 169 height 80
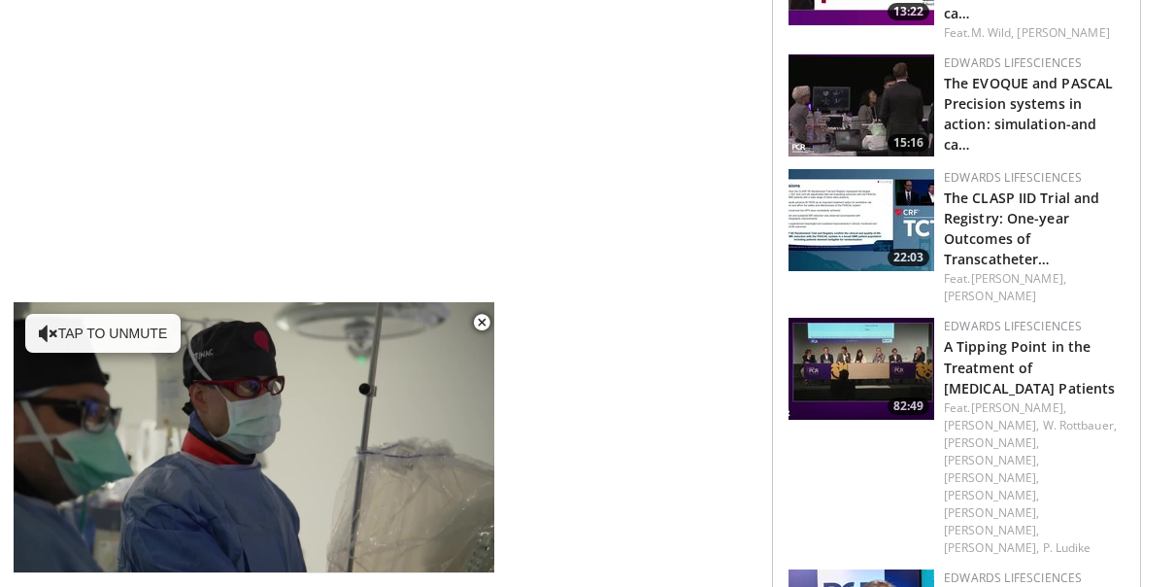
scroll to position [1331, 0]
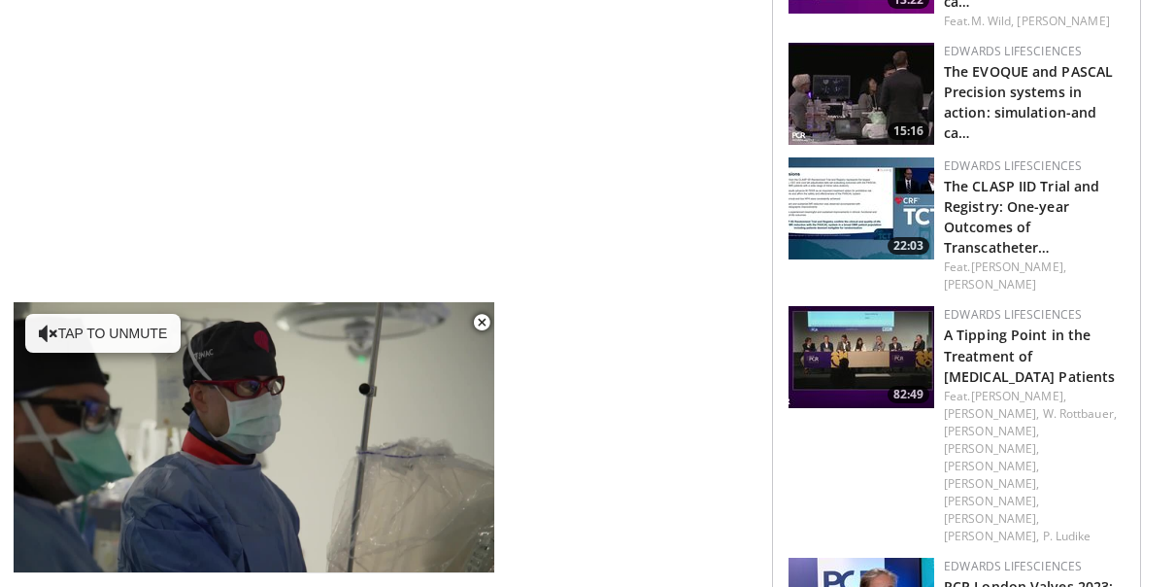
click at [855, 306] on img at bounding box center [862, 357] width 146 height 102
